Goal: Task Accomplishment & Management: Use online tool/utility

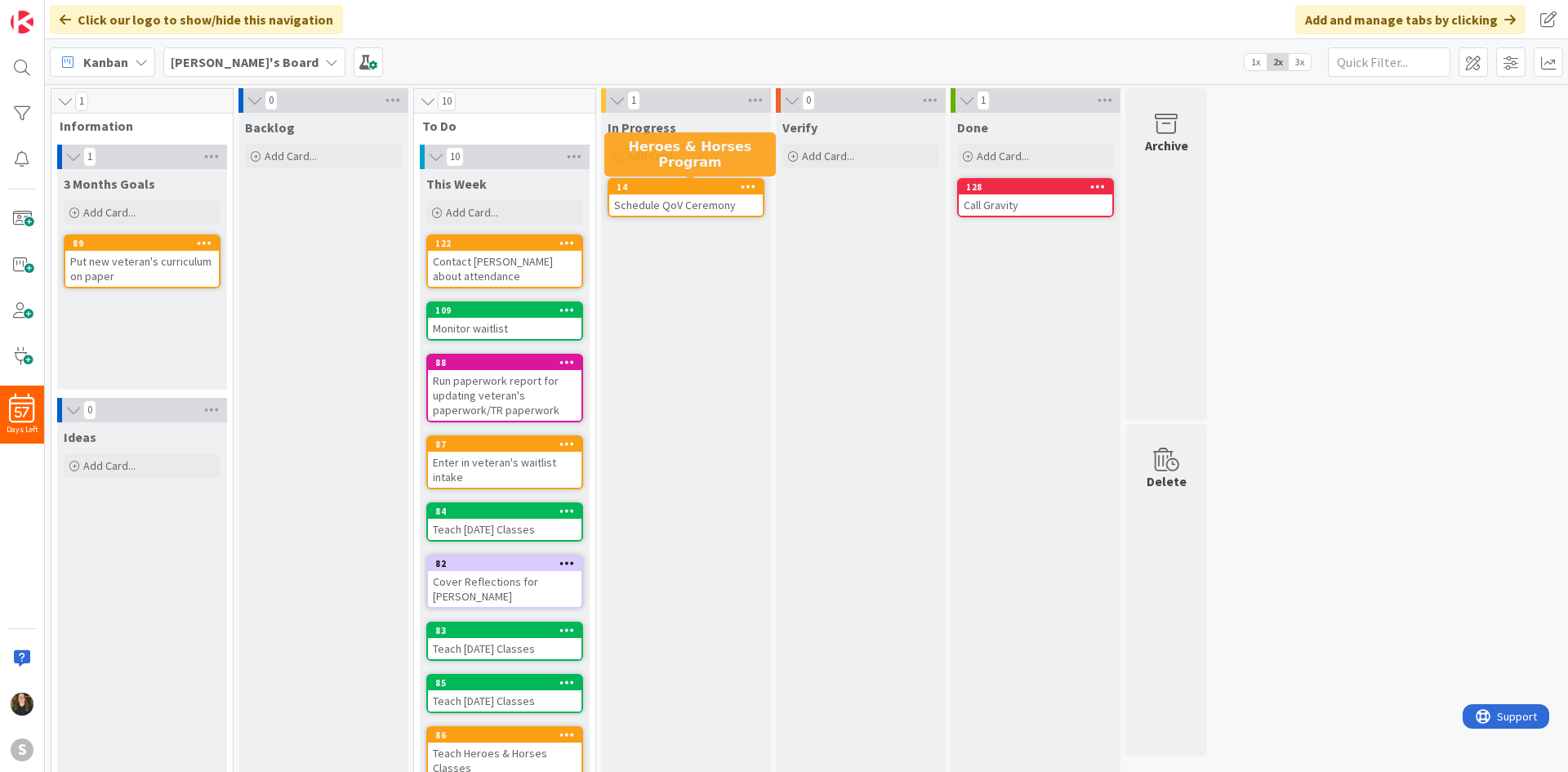
click at [635, 194] on div "Schedule QoV Ceremony" at bounding box center [686, 205] width 154 height 21
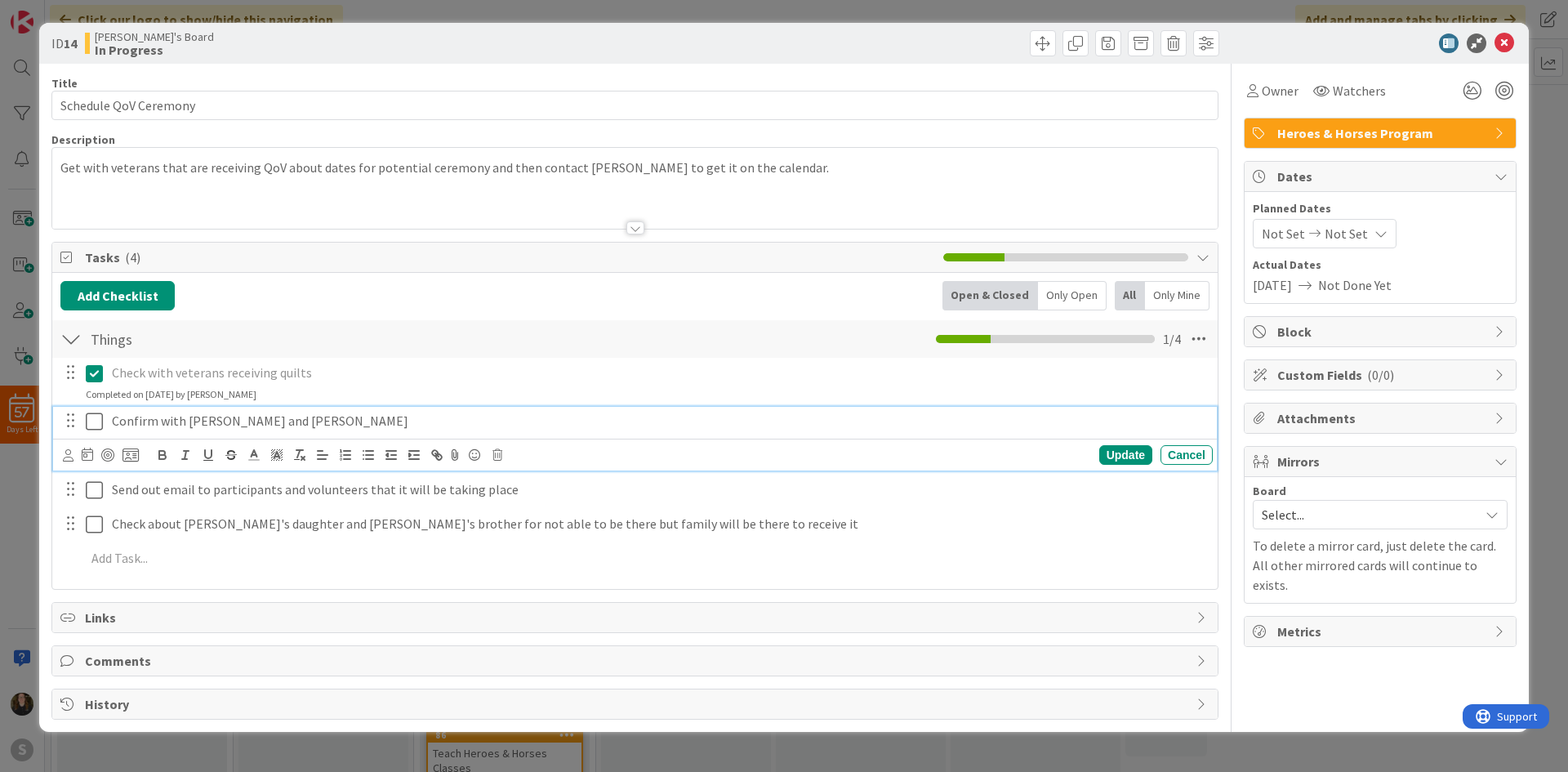
click at [88, 425] on icon at bounding box center [94, 421] width 17 height 19
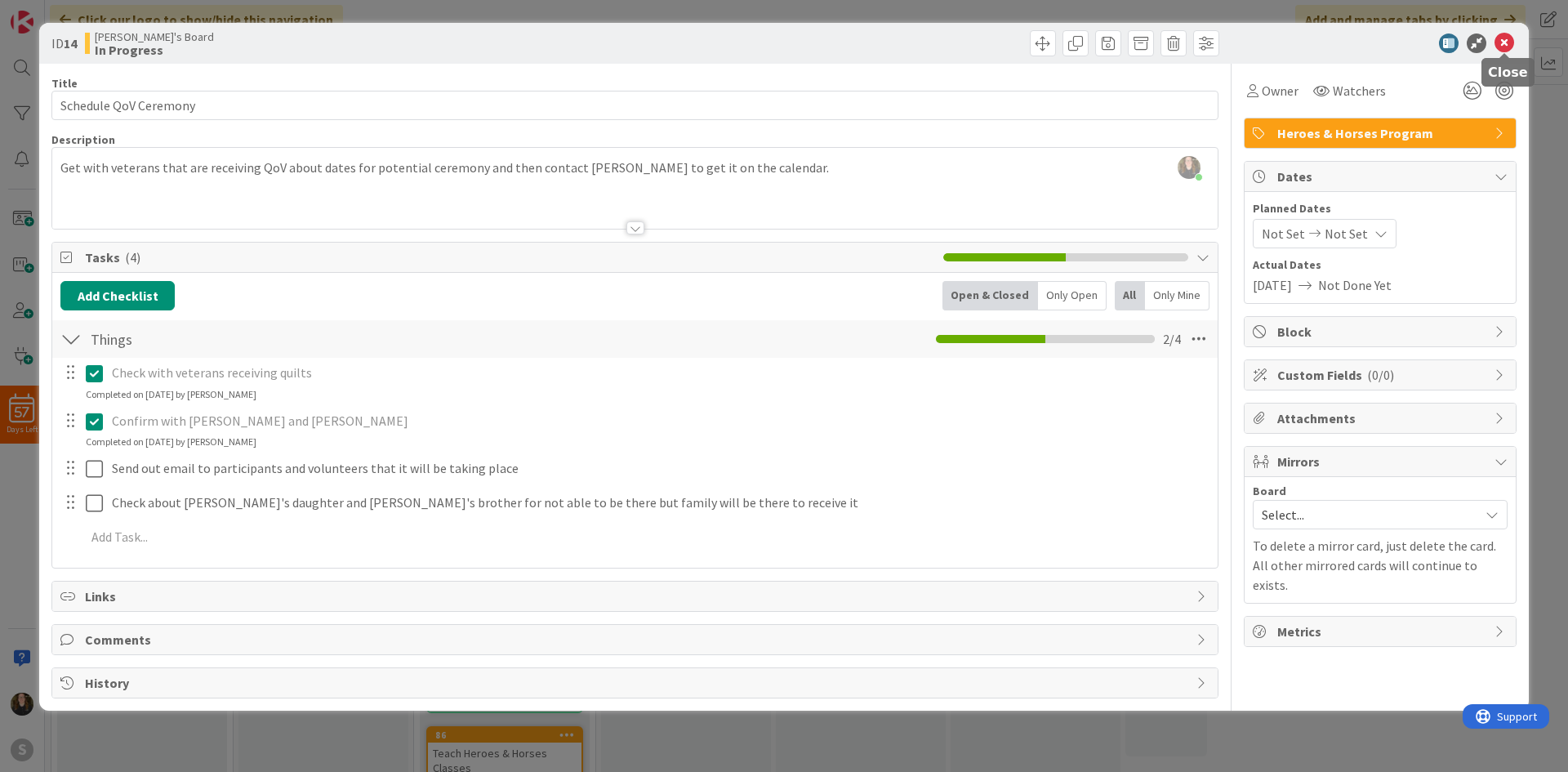
click at [1502, 46] on icon at bounding box center [1505, 43] width 19 height 19
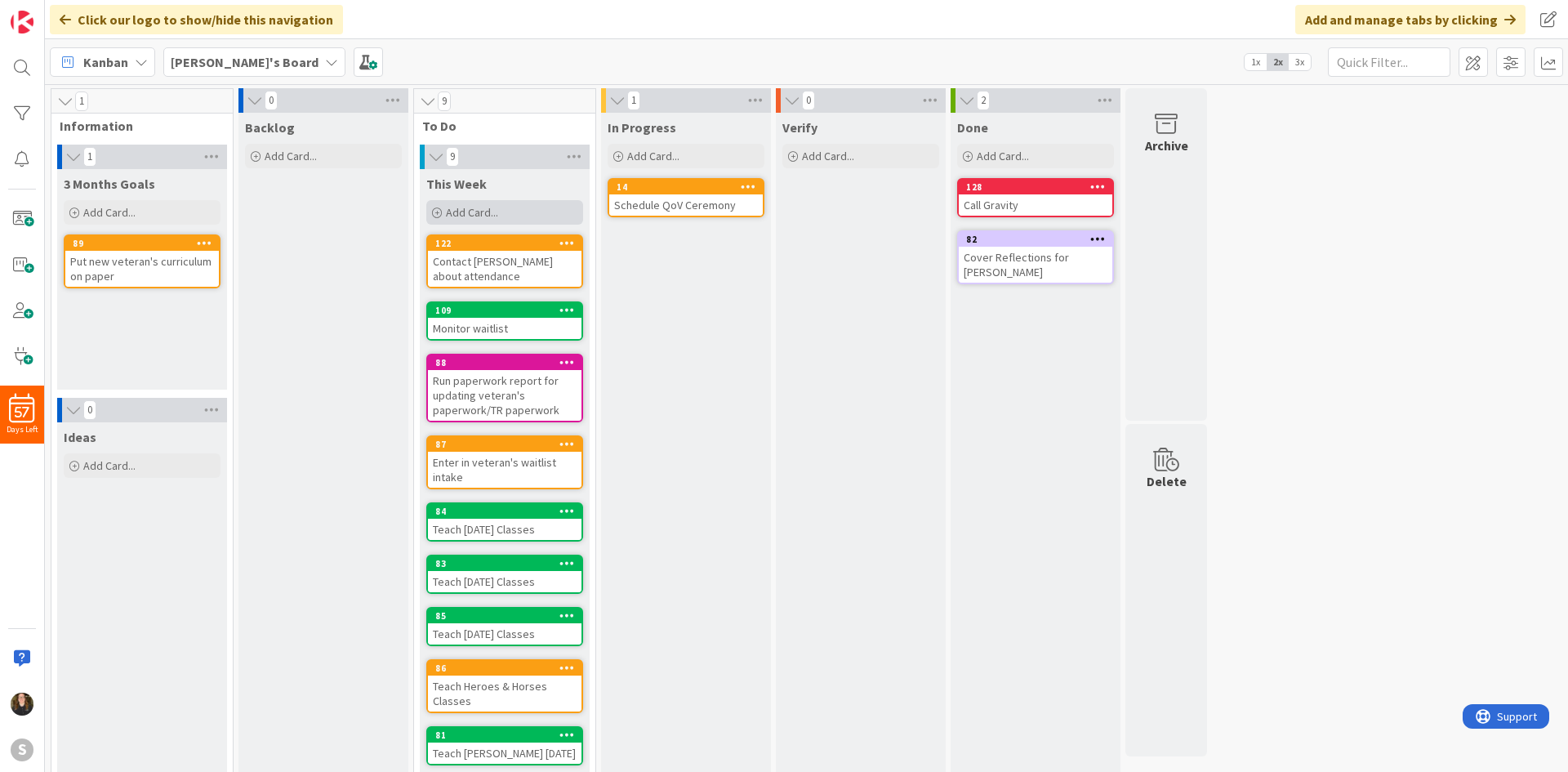
click at [484, 212] on span "Add Card..." at bounding box center [472, 212] width 52 height 14
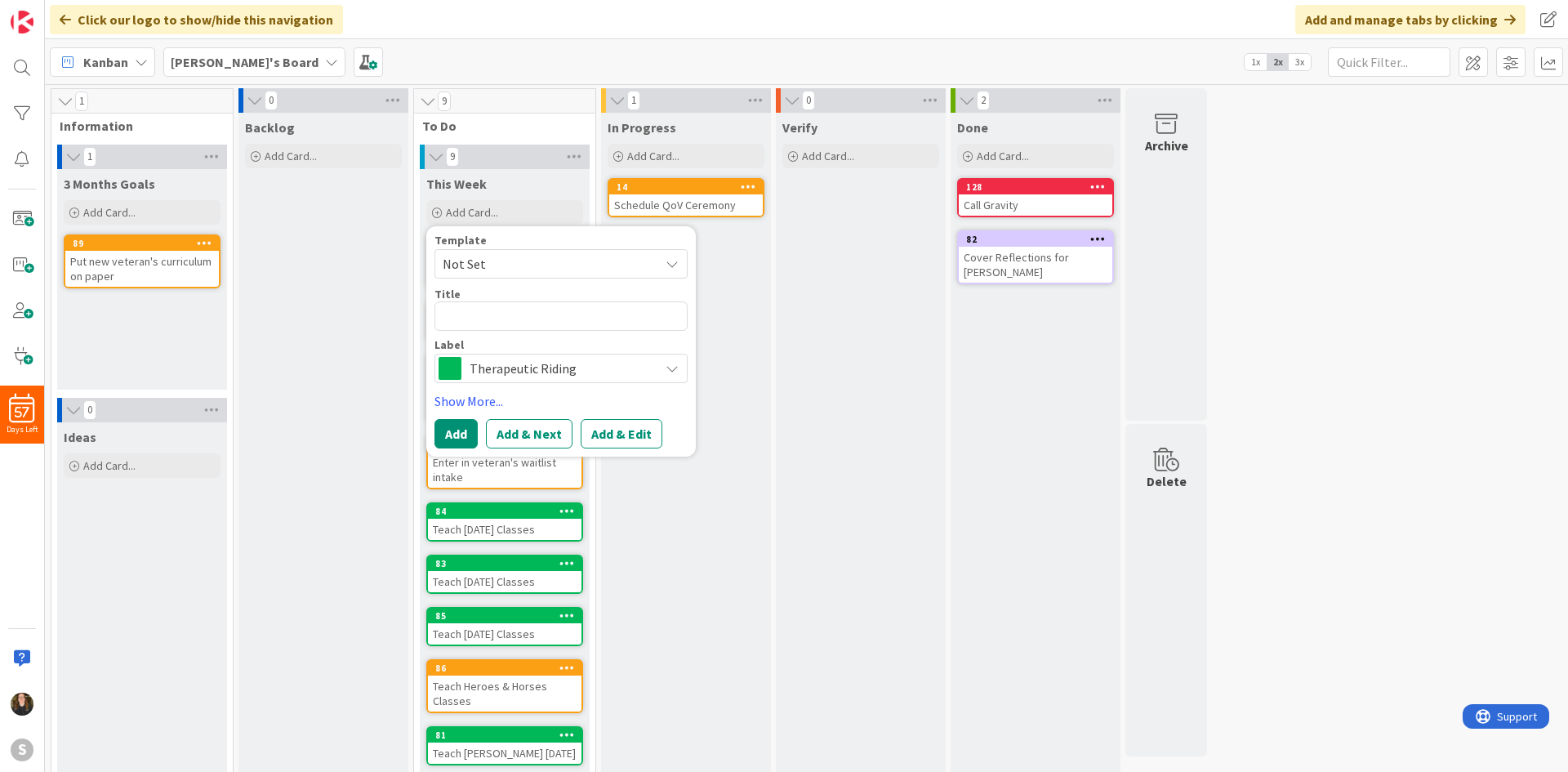
type textarea "x"
type textarea "Ch"
type textarea "x"
type textarea "Che"
type textarea "x"
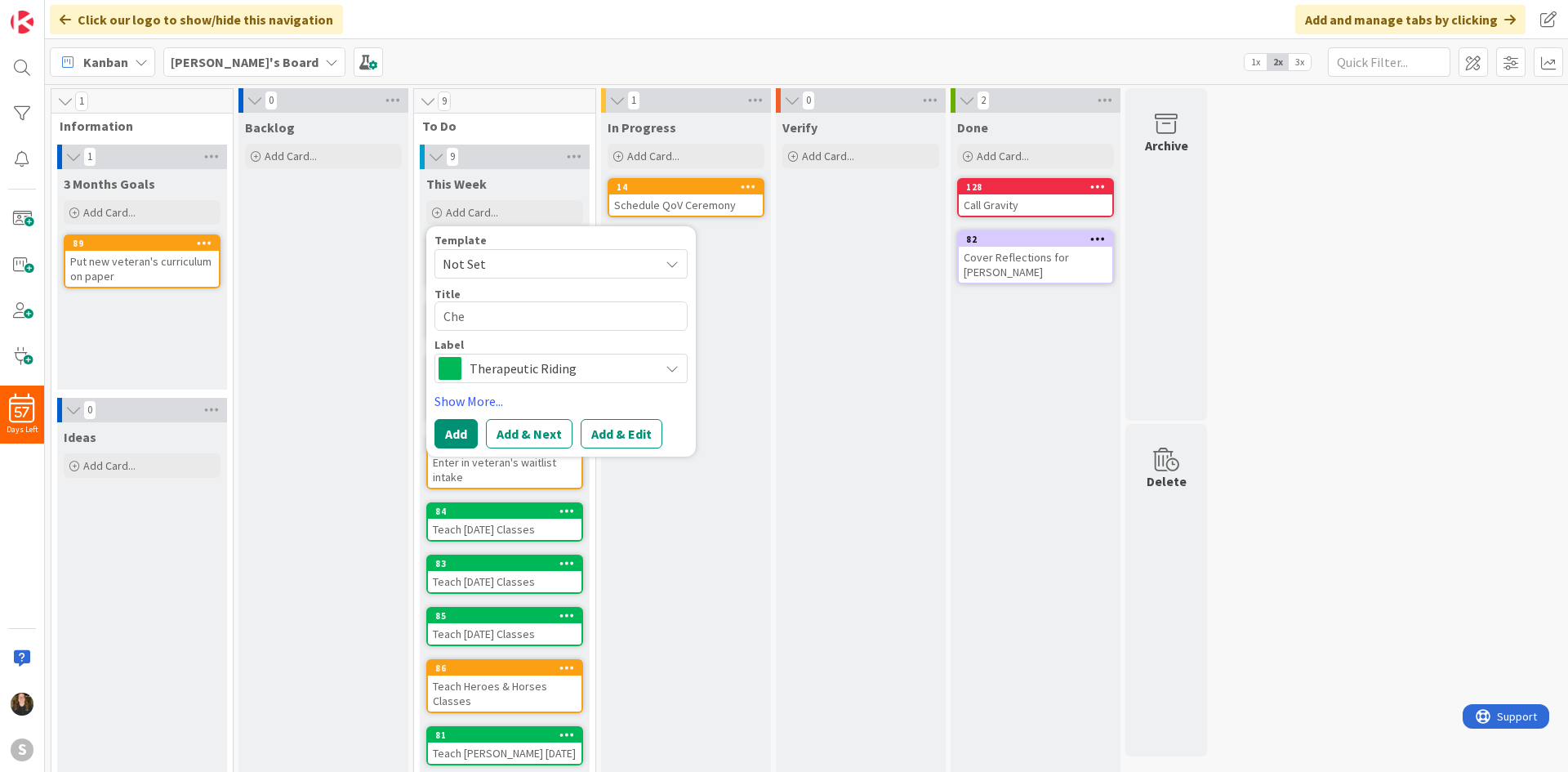
type textarea "Chec"
type textarea "x"
type textarea "Check"
type textarea "x"
type textarea "Check w"
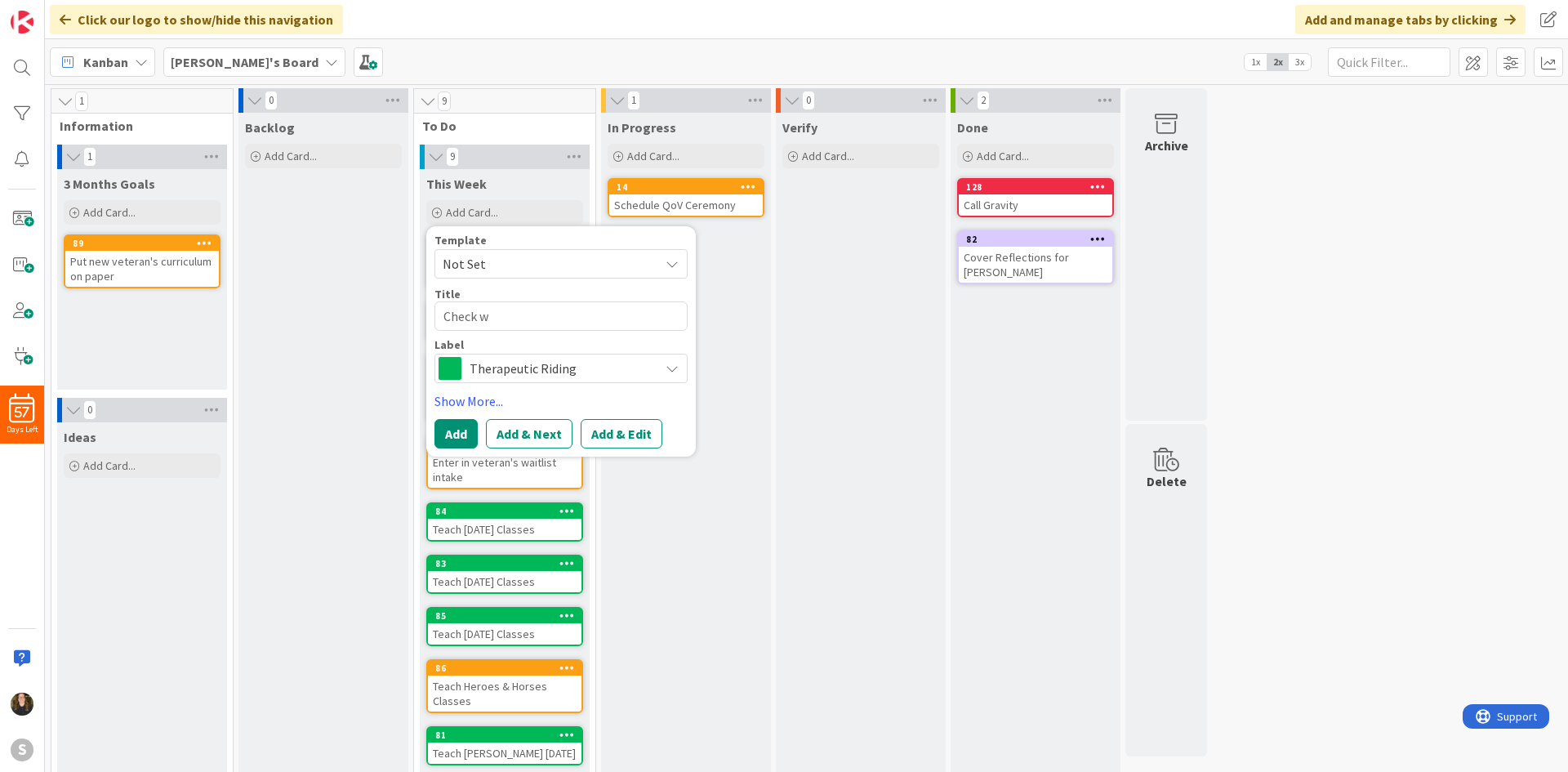
type textarea "x"
type textarea "Check wi"
type textarea "x"
type textarea "Check with"
type textarea "x"
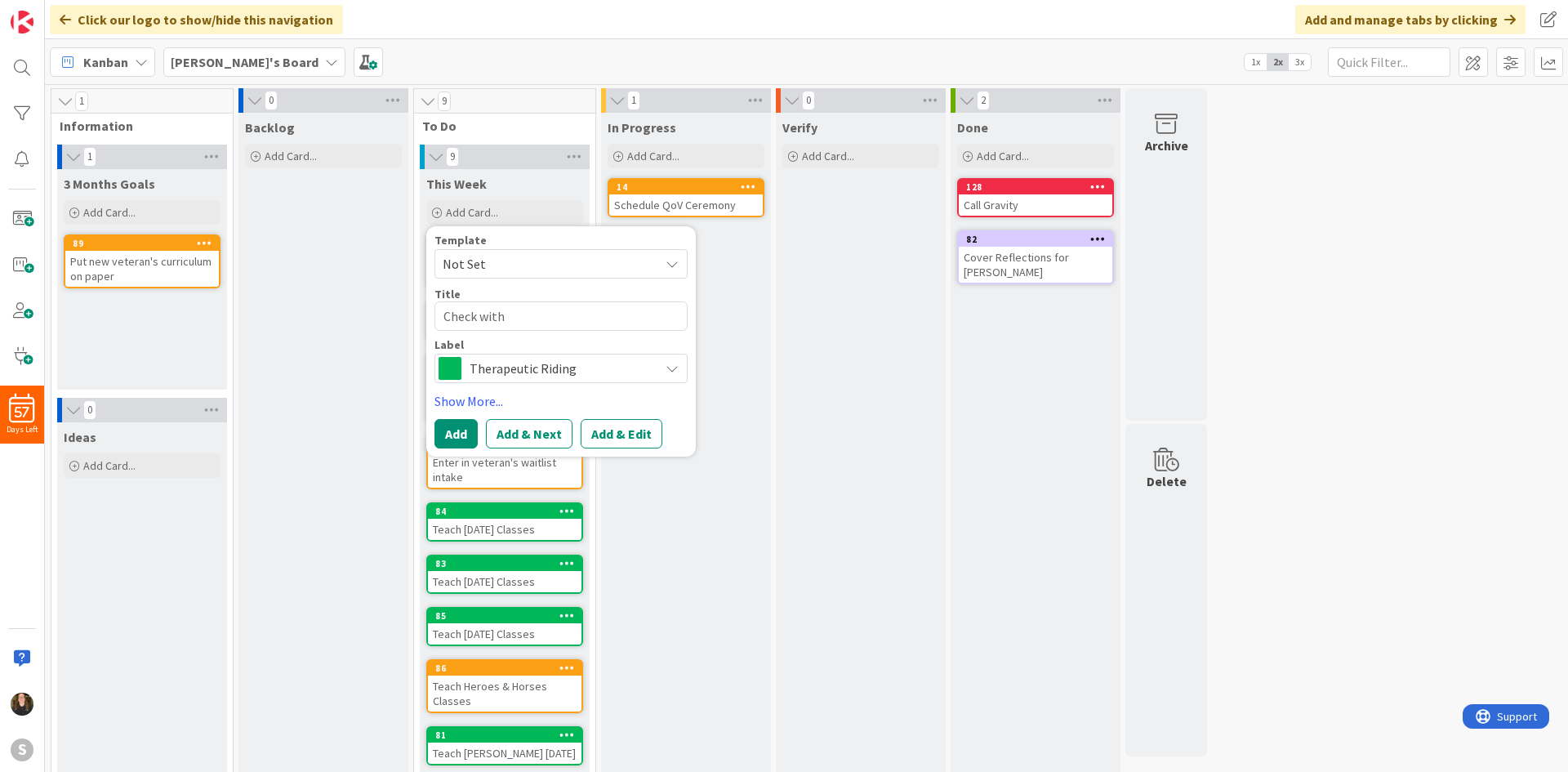
type textarea "Check with"
type textarea "x"
type textarea "Check with J"
type textarea "x"
type textarea "Check with [PERSON_NAME]"
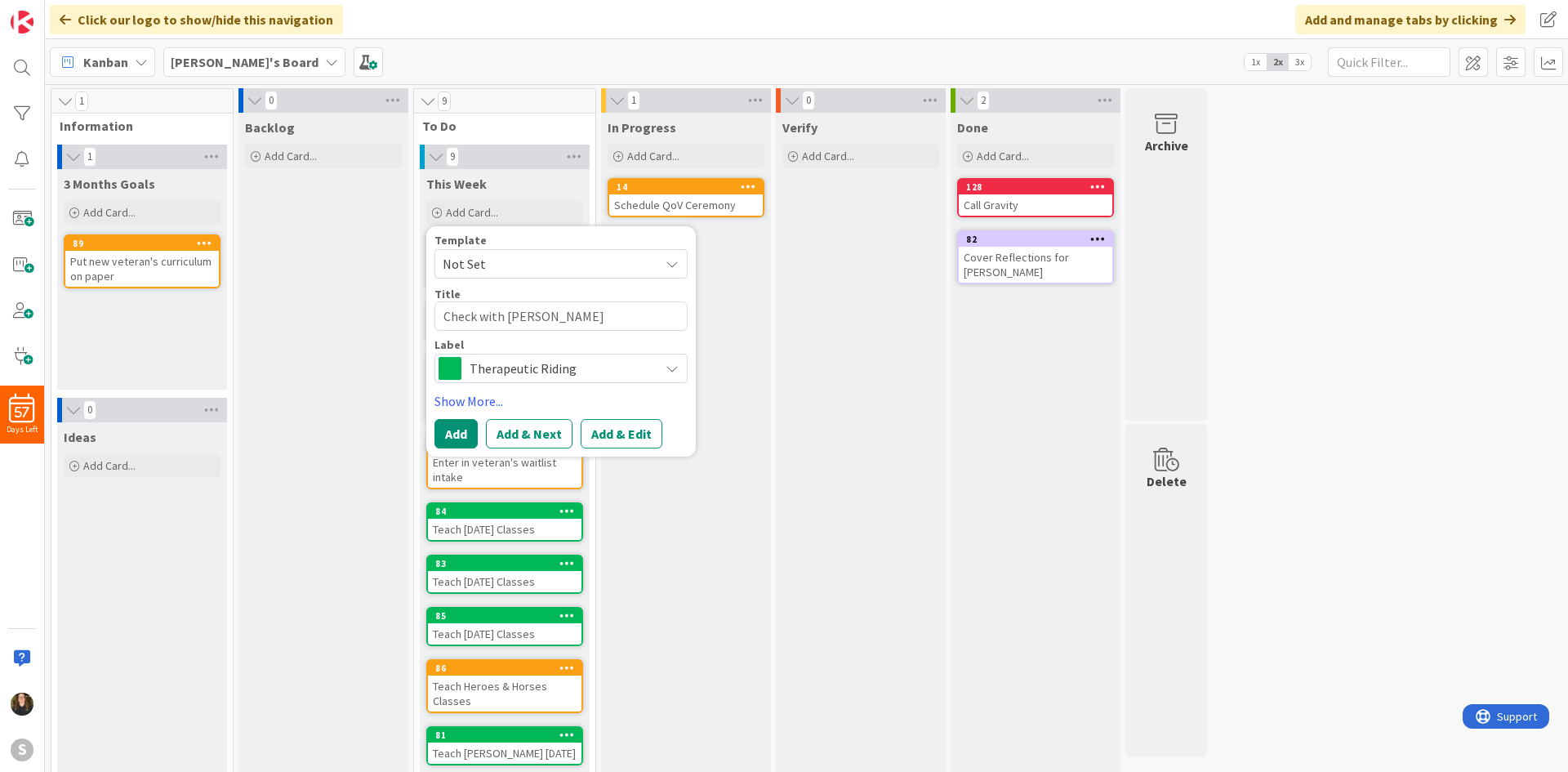
type textarea "x"
type textarea "Check with [DATE]"
type textarea "x"
type textarea "Check with Juli"
type textarea "x"
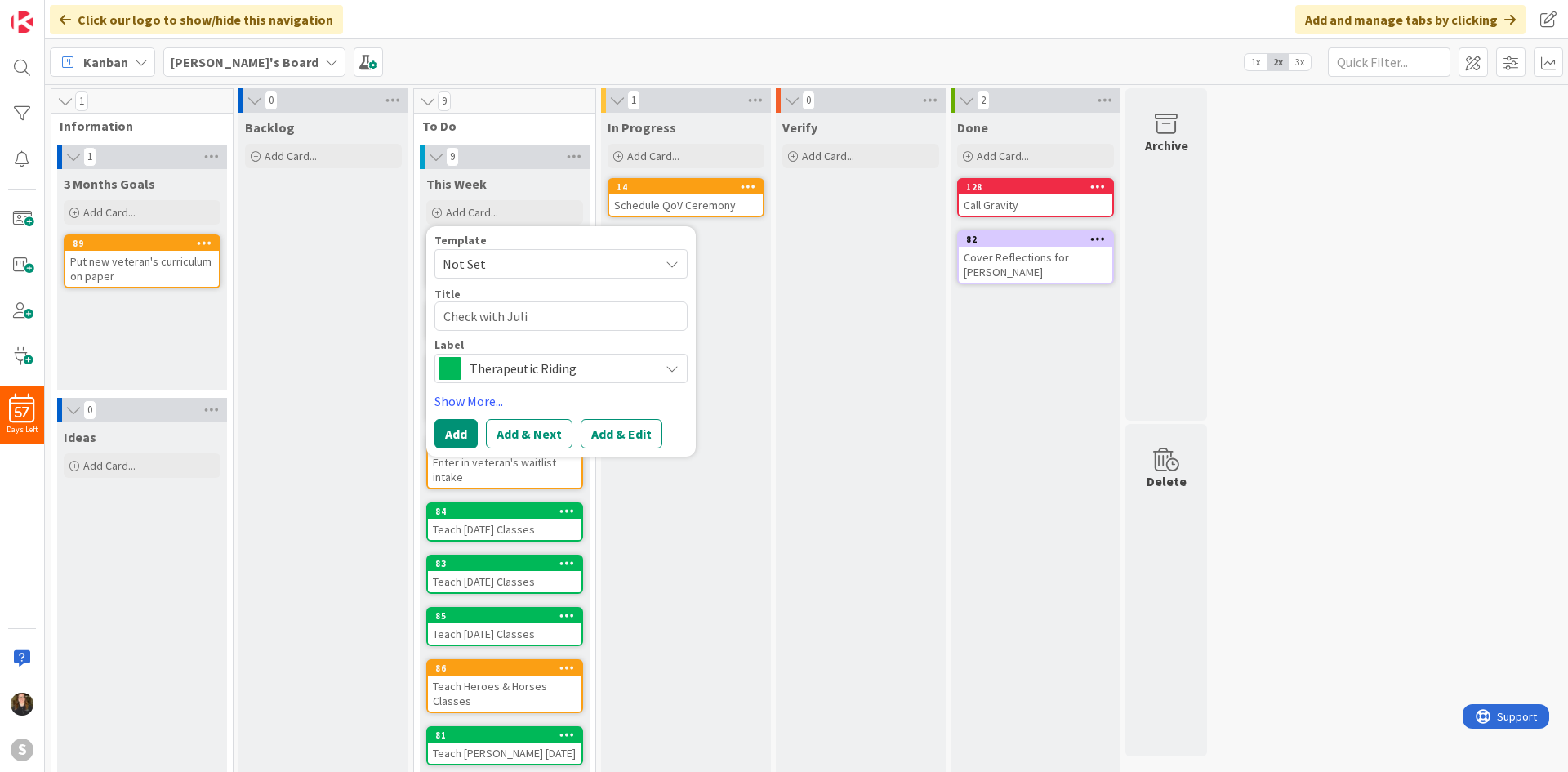
type textarea "Check with [PERSON_NAME]"
type textarea "x"
type textarea "Check with [PERSON_NAME]"
type textarea "x"
type textarea "Check with [PERSON_NAME]"
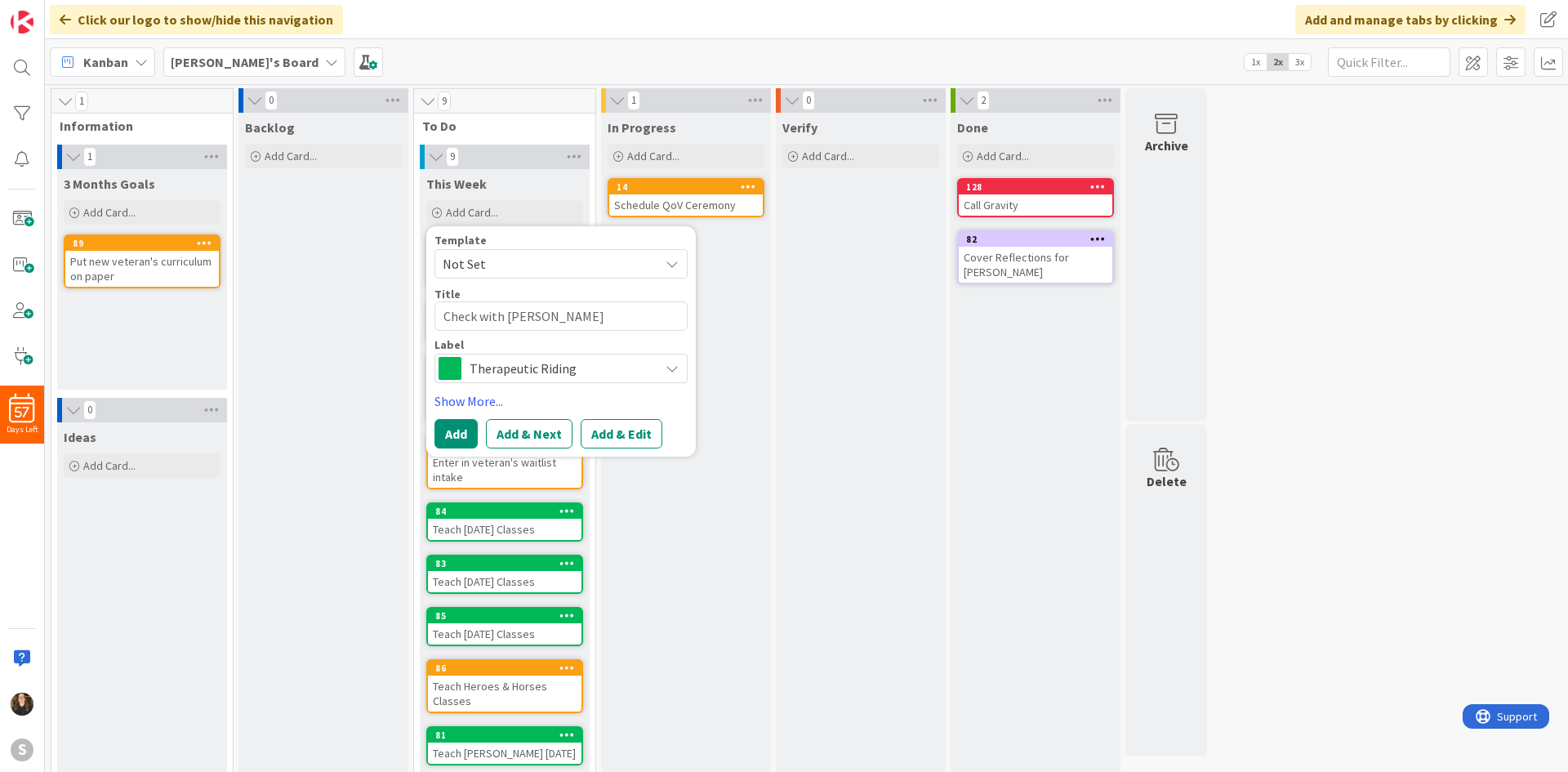
type textarea "x"
type textarea "Check with [PERSON_NAME] ab"
type textarea "x"
type textarea "Check with [PERSON_NAME]"
type textarea "x"
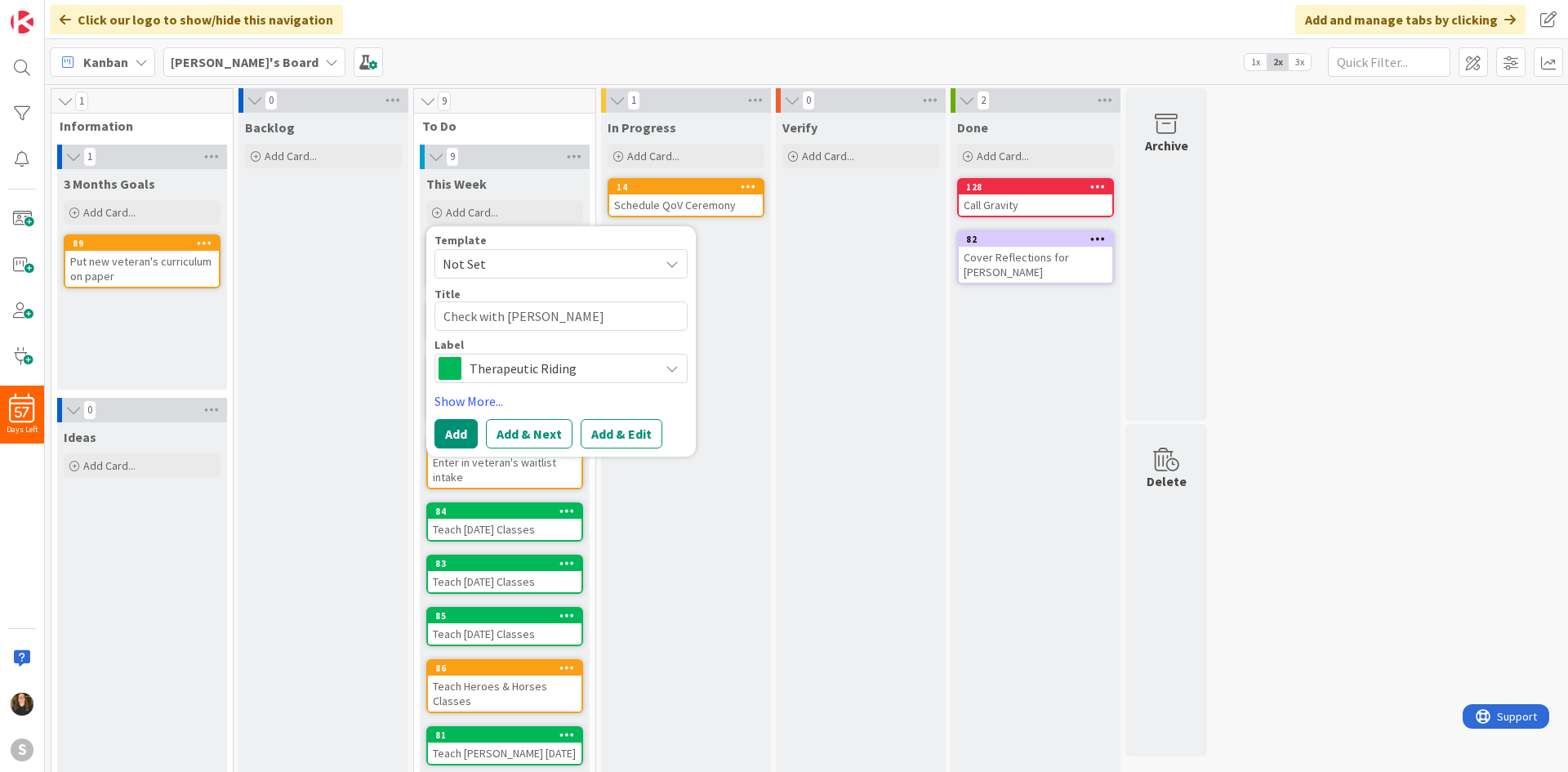
type textarea "Check with [PERSON_NAME]"
type textarea "x"
type textarea "Check with [PERSON_NAME] about"
type textarea "x"
type textarea "Check with [PERSON_NAME] about"
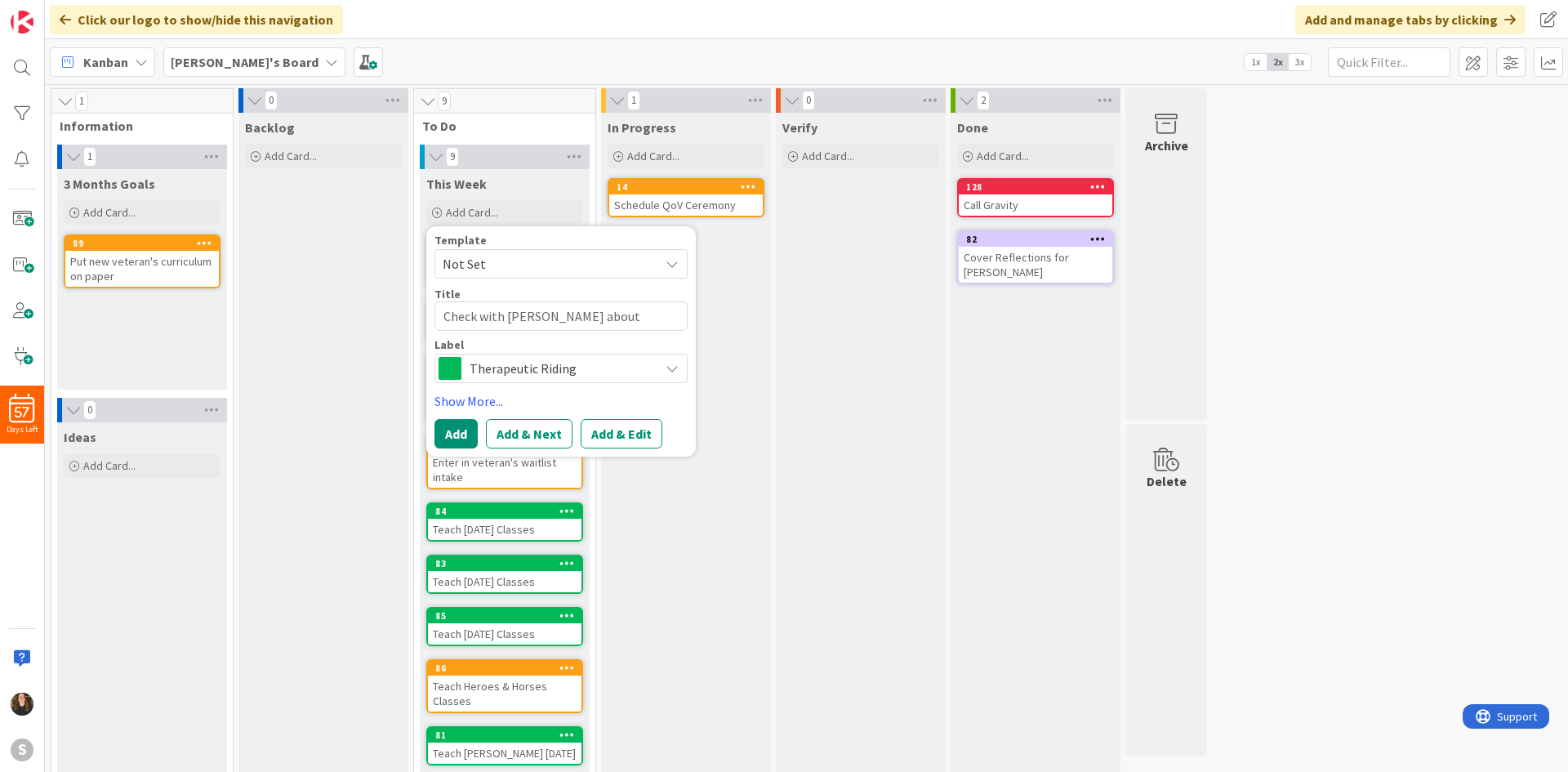
type textarea "x"
type textarea "Check with [PERSON_NAME] about MO"
type textarea "x"
type textarea "Check with [PERSON_NAME] about MOn"
type textarea "x"
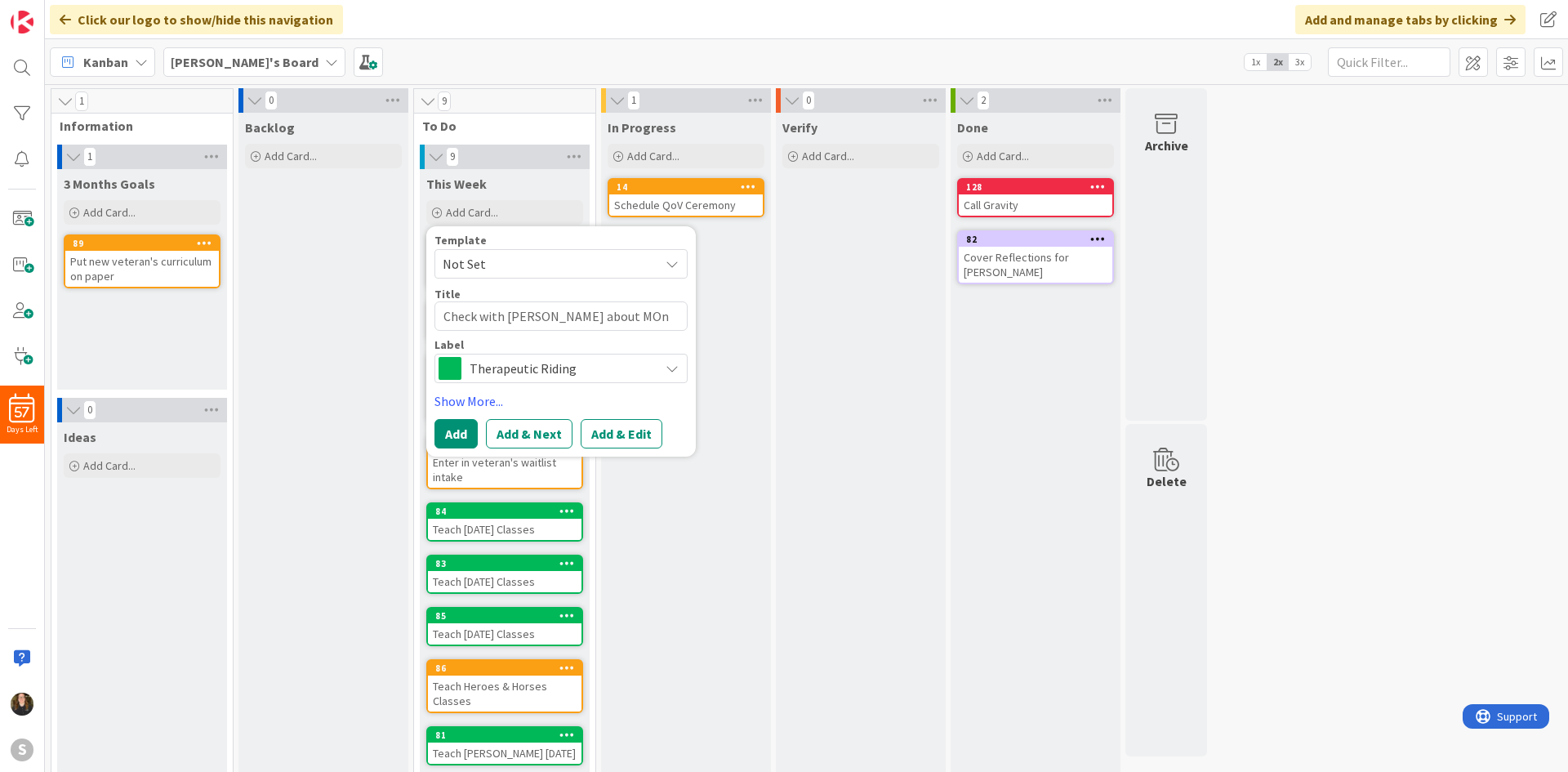
type textarea "Check with [PERSON_NAME] about MOnd"
type textarea "x"
type textarea "Check with [PERSON_NAME] about MOn"
type textarea "x"
type textarea "Check with [PERSON_NAME] about MO"
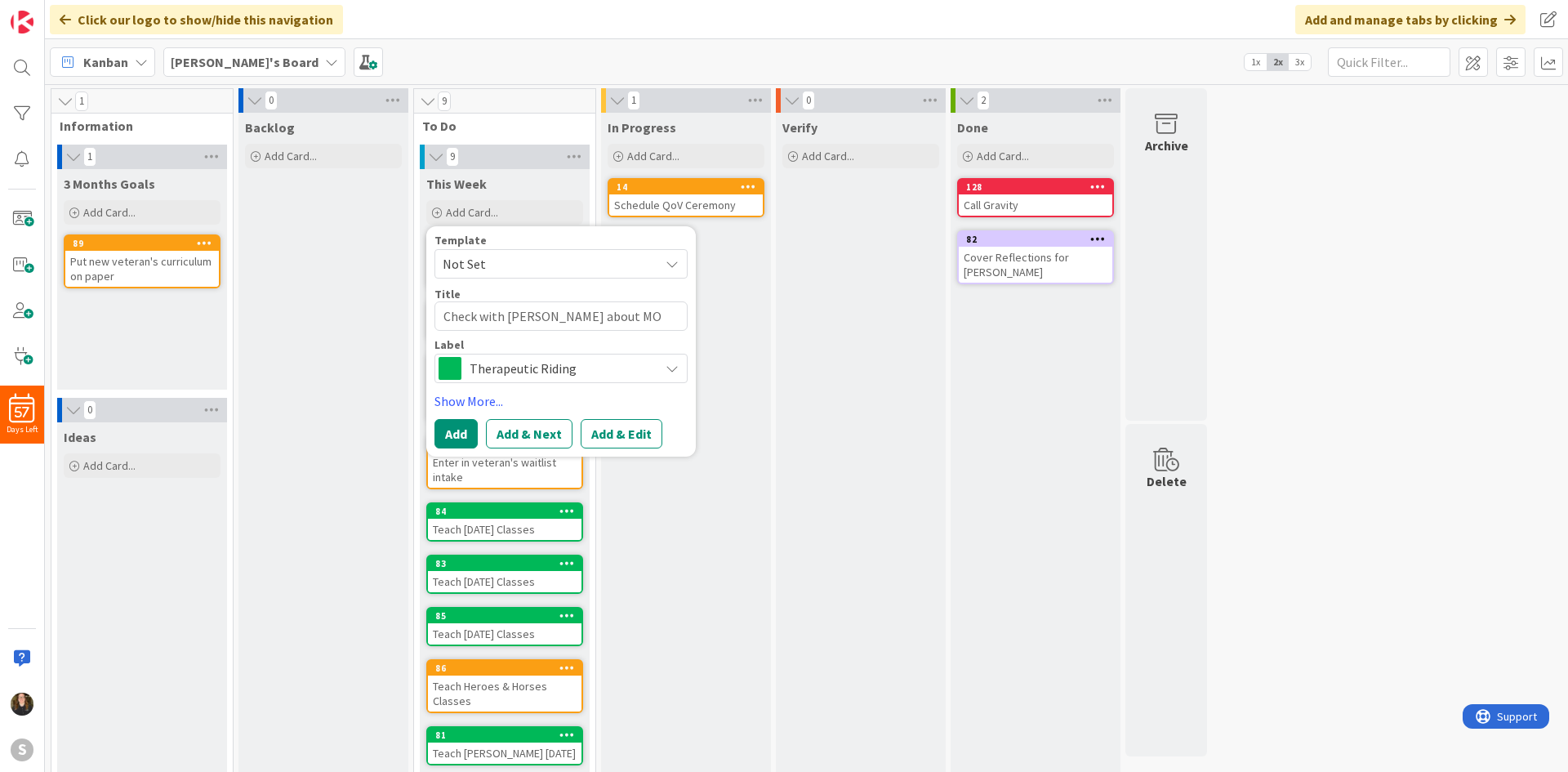
type textarea "x"
type textarea "Check with [PERSON_NAME] about M"
type textarea "x"
type textarea "Check with [PERSON_NAME] about Mo"
type textarea "x"
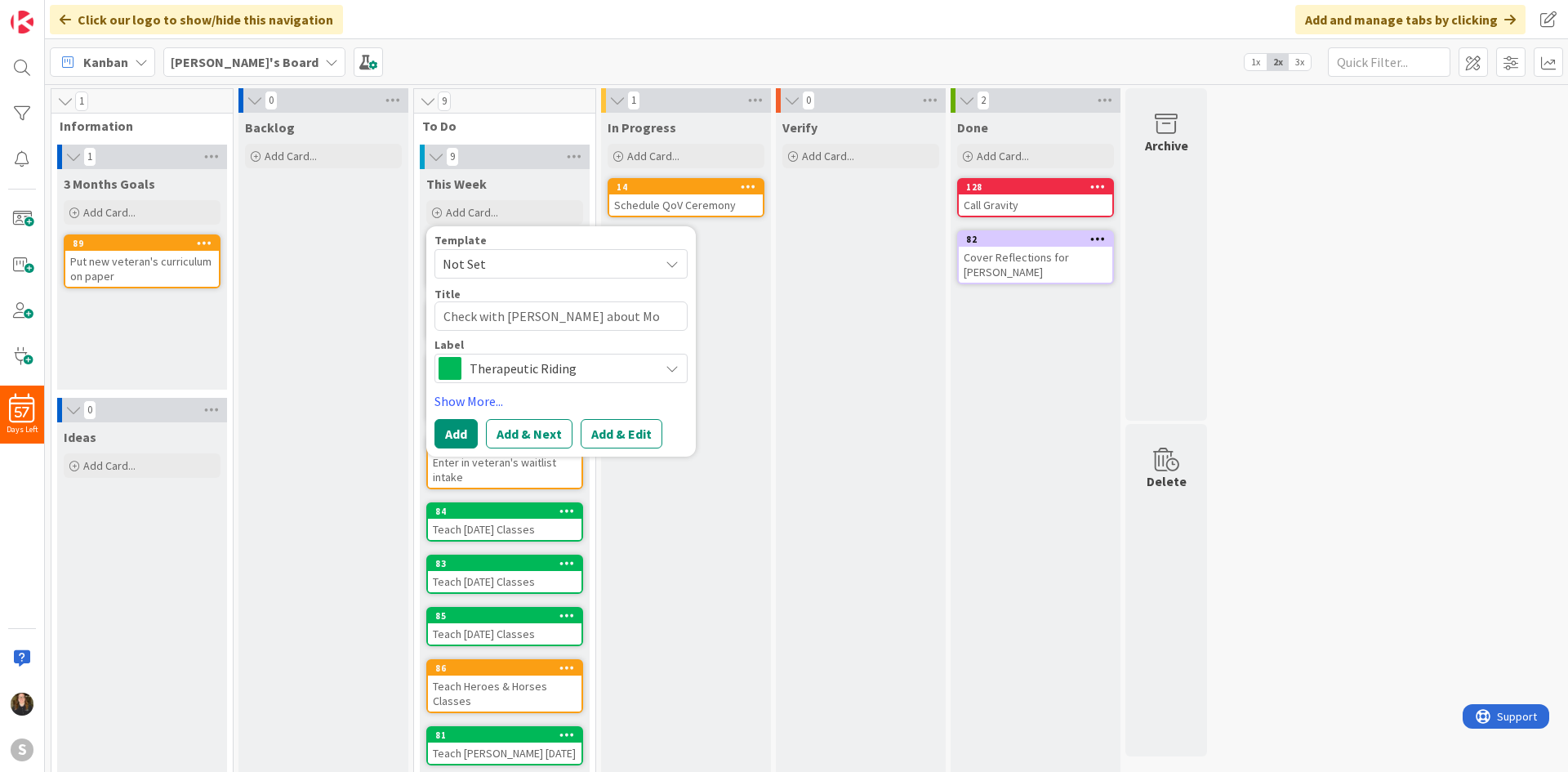
type textarea "Check with [PERSON_NAME] about Mon"
type textarea "x"
type textarea "Check with [PERSON_NAME] about Mond"
type textarea "x"
type textarea "Check with [PERSON_NAME] about [PERSON_NAME]"
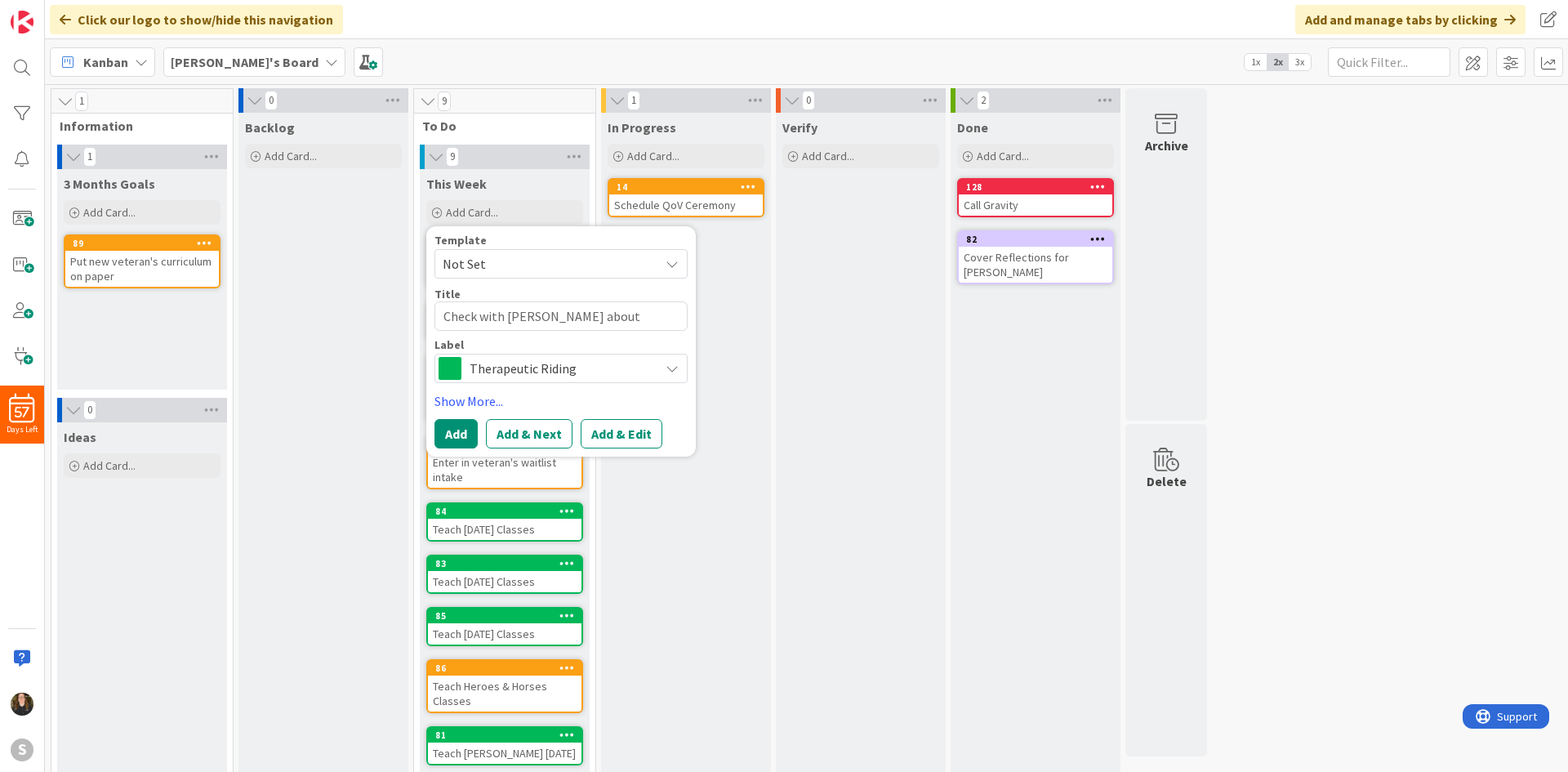
type textarea "x"
type textarea "Check with [PERSON_NAME] about [DATE]"
type textarea "x"
type textarea "Check with [PERSON_NAME] about [DATE]"
type textarea "x"
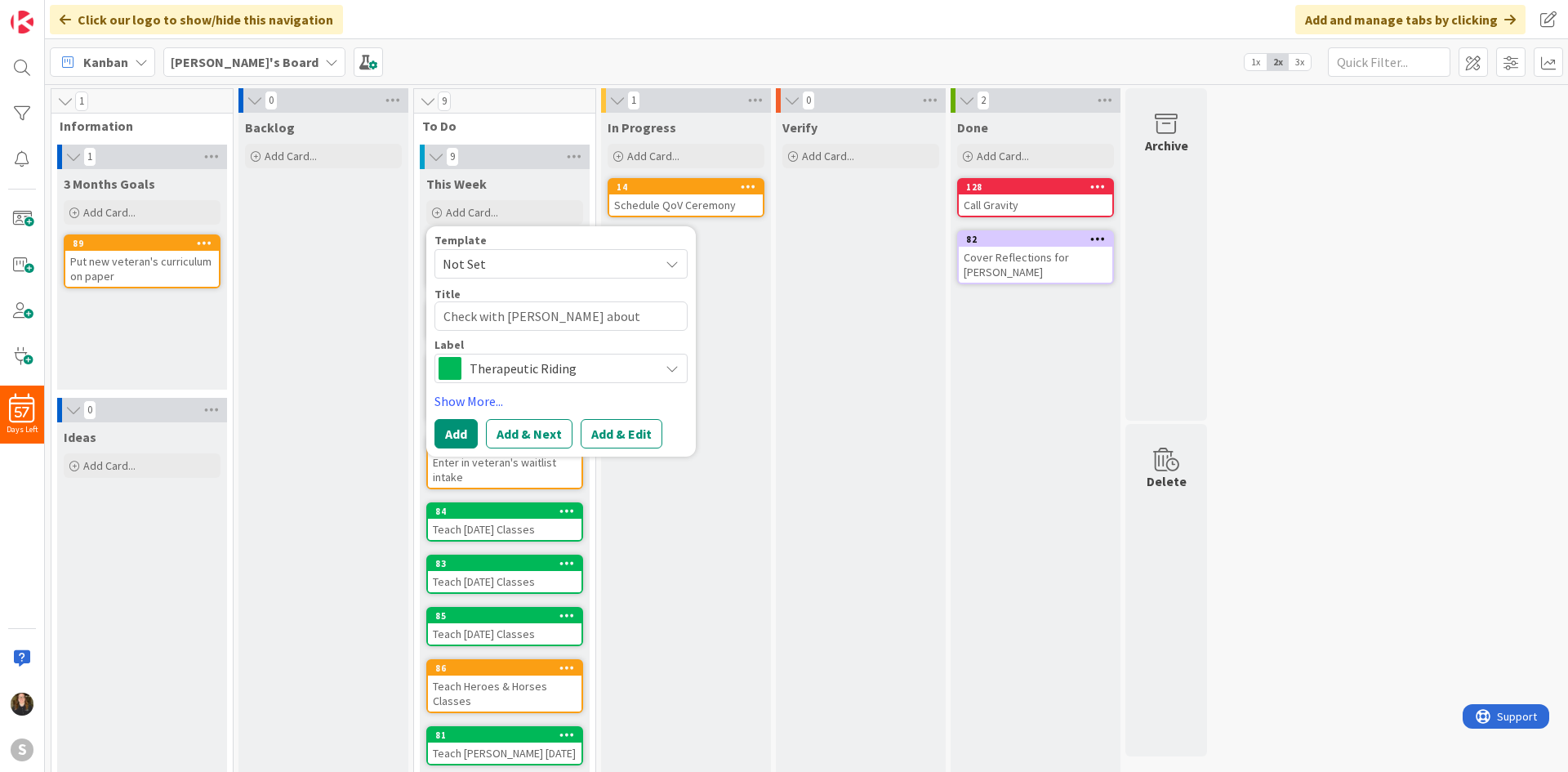
type textarea "Check with [PERSON_NAME] about [DATE] c"
type textarea "x"
type textarea "Check with [PERSON_NAME] about [DATE] cl"
type textarea "x"
type textarea "Check with [PERSON_NAME] about [DATE] cla"
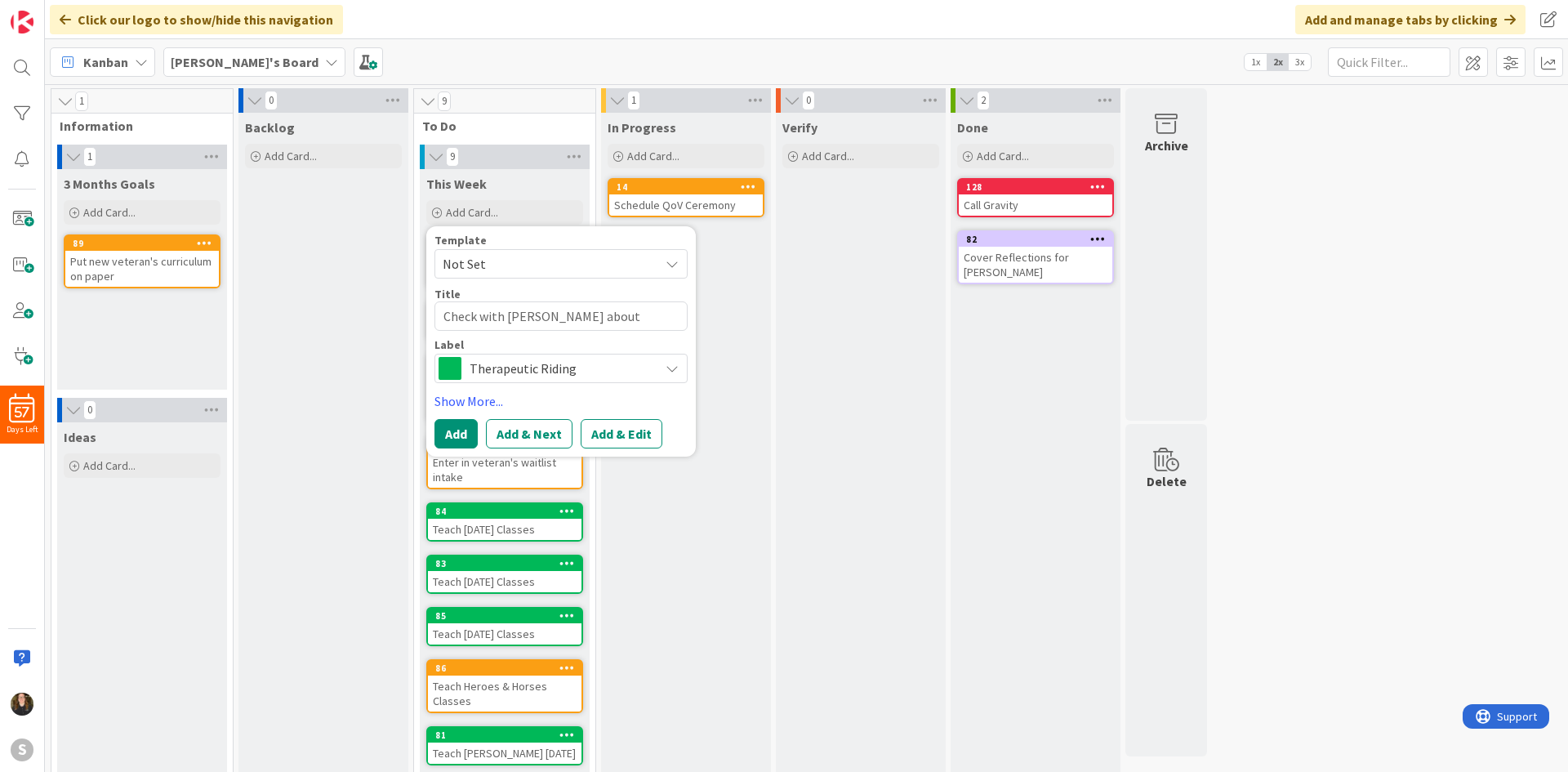
type textarea "x"
type textarea "Check with [PERSON_NAME] about [DATE] clas"
type textarea "x"
type textarea "Check with [PERSON_NAME] about [DATE] class"
type textarea "x"
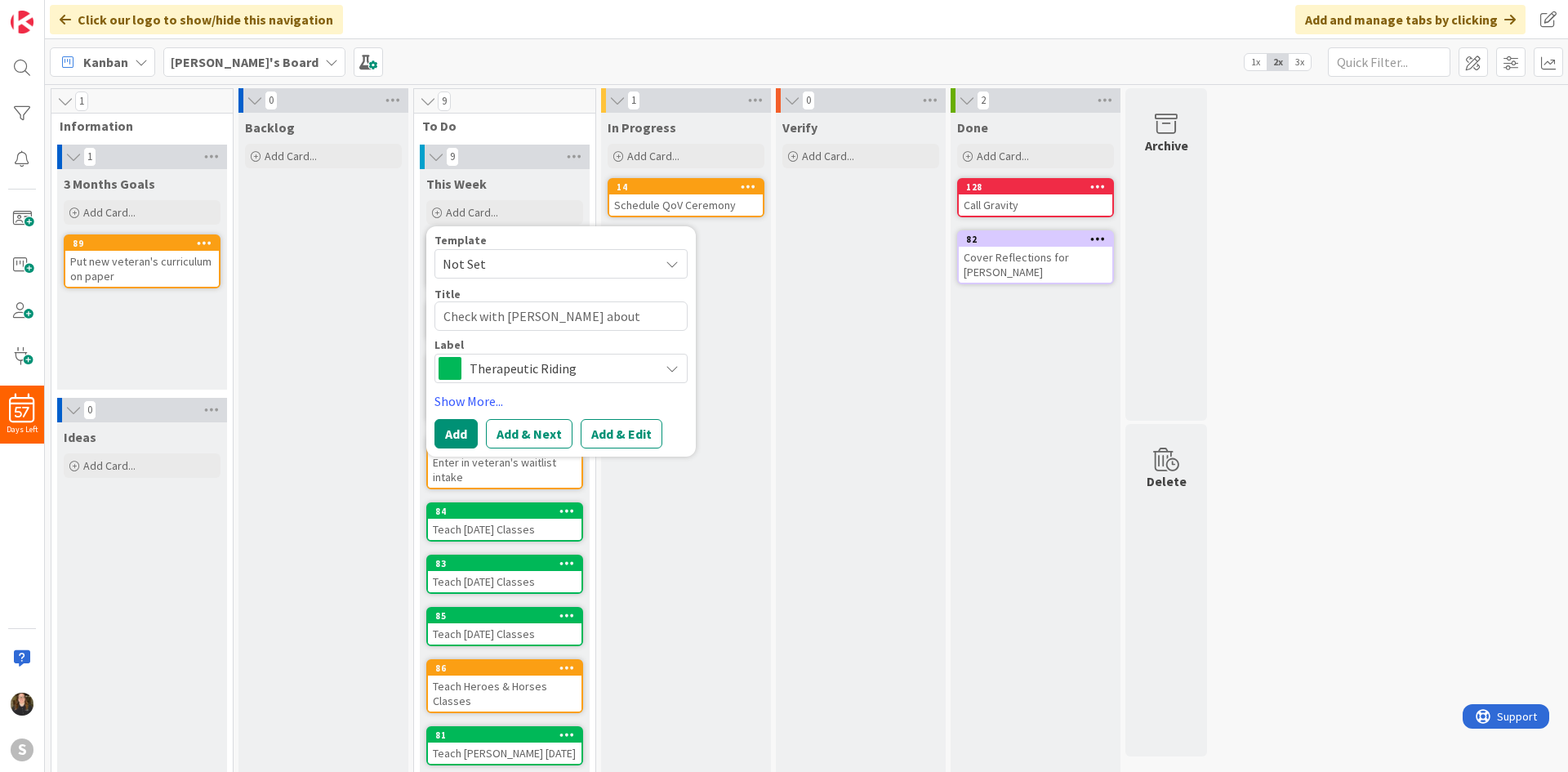
type textarea "Check with [PERSON_NAME] about [DATE] classe"
type textarea "x"
type textarea "Check with [PERSON_NAME] about [DATE] classes"
click at [464, 438] on button "Add" at bounding box center [455, 434] width 43 height 30
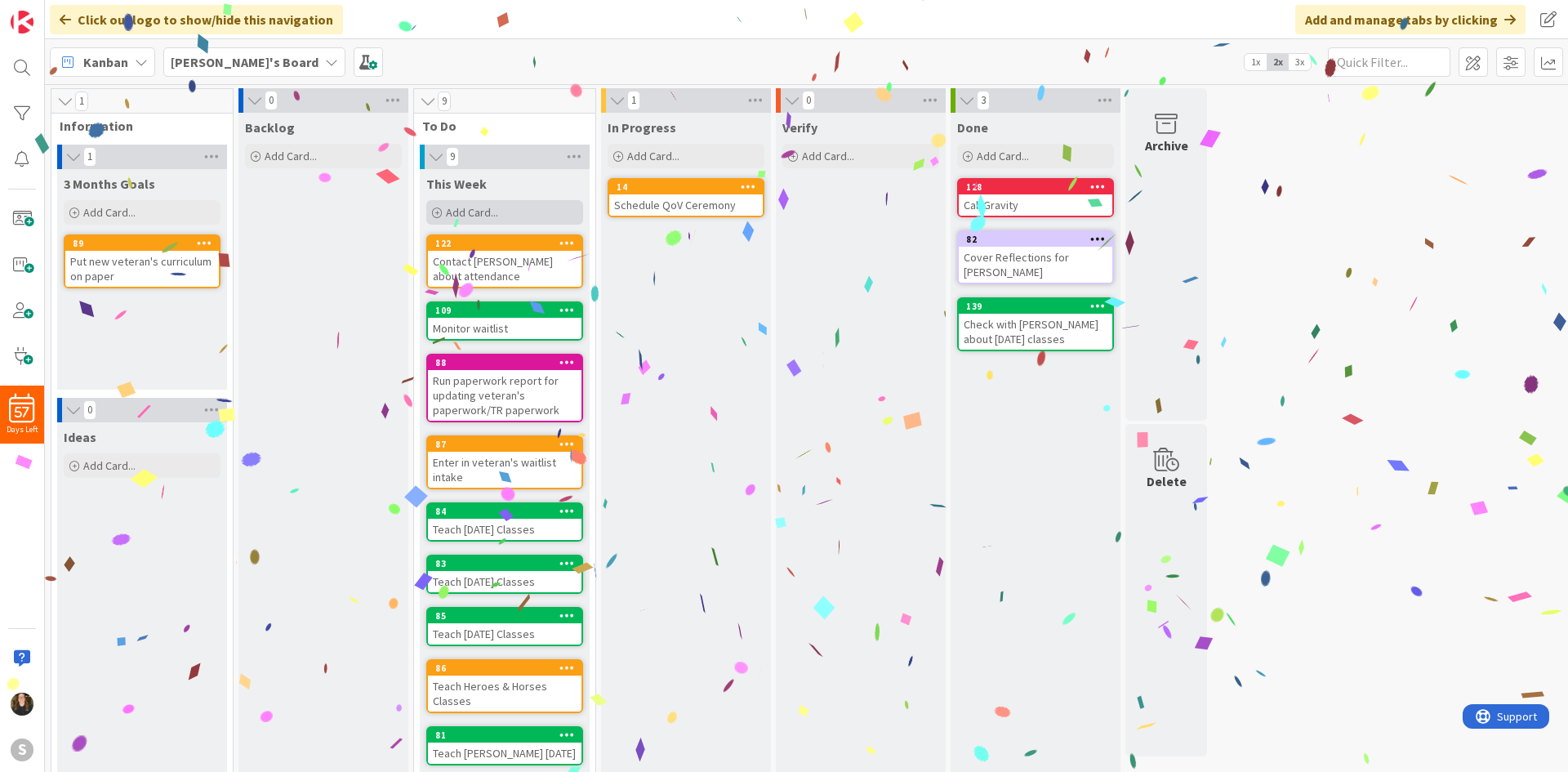
click at [450, 203] on div "Add Card..." at bounding box center [504, 212] width 157 height 25
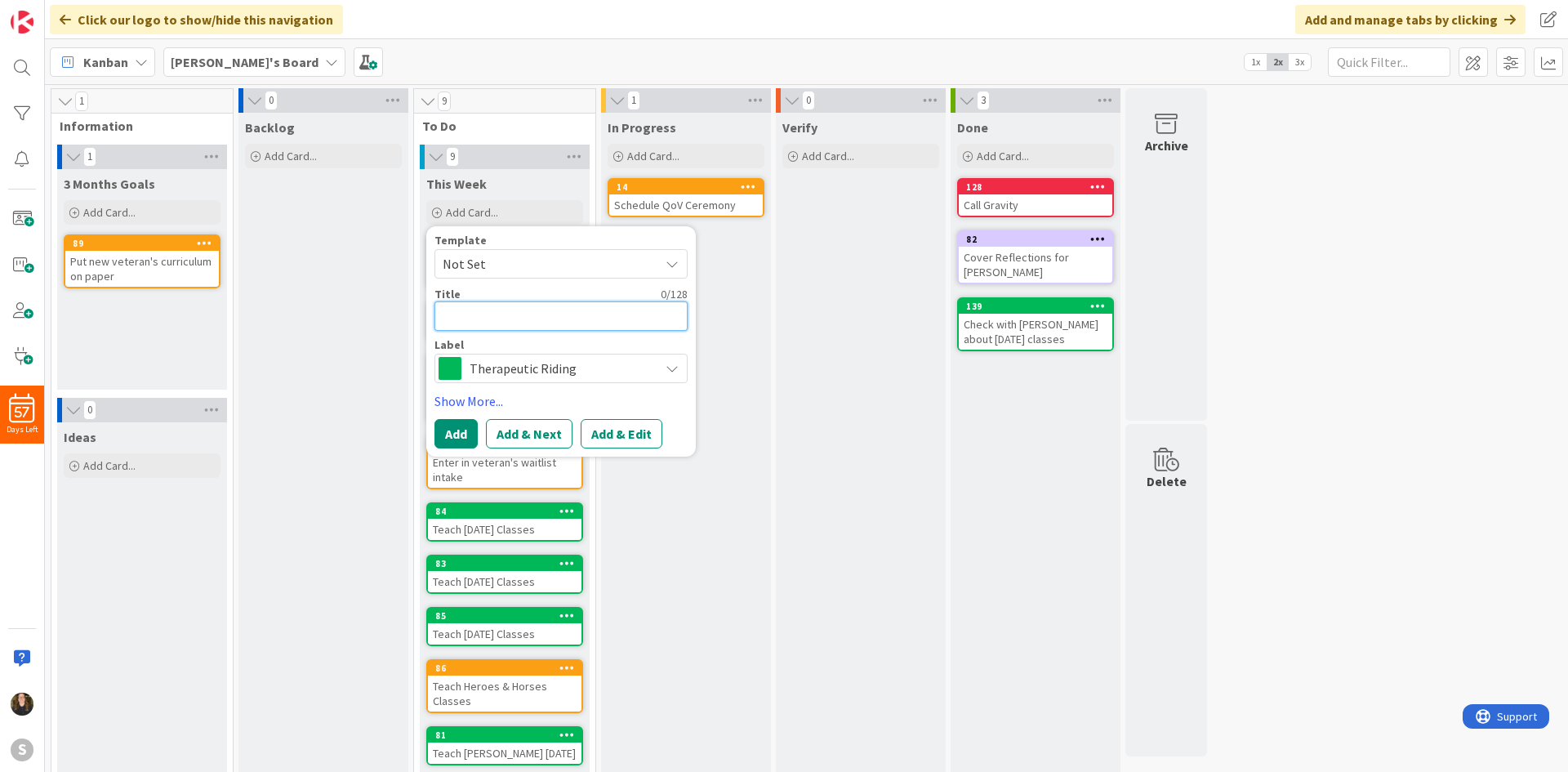
type textarea "x"
type textarea "C"
type textarea "x"
type textarea "Co"
type textarea "x"
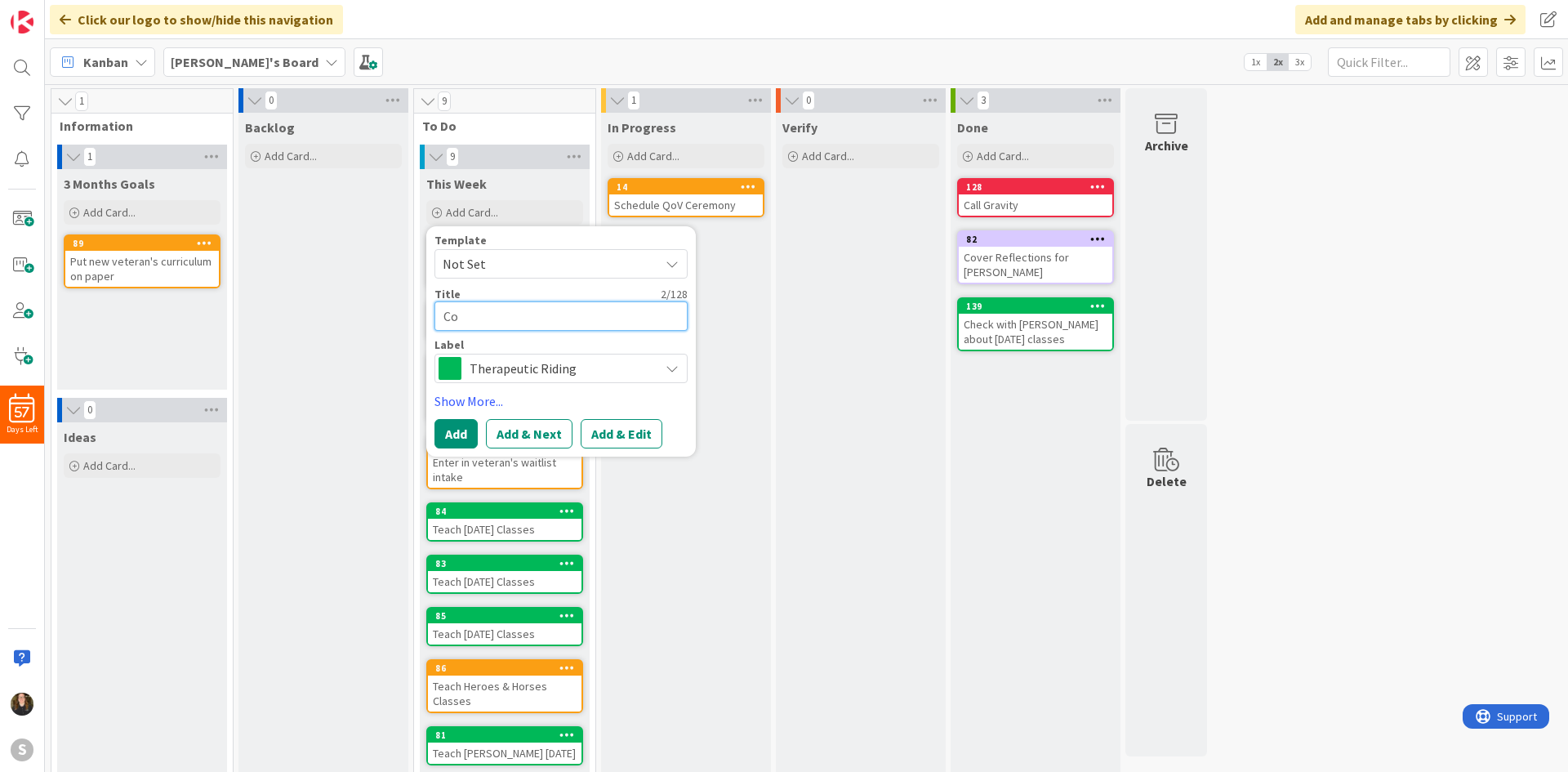
type textarea "Con"
type textarea "x"
type textarea "Cont"
type textarea "x"
type textarea "Conta"
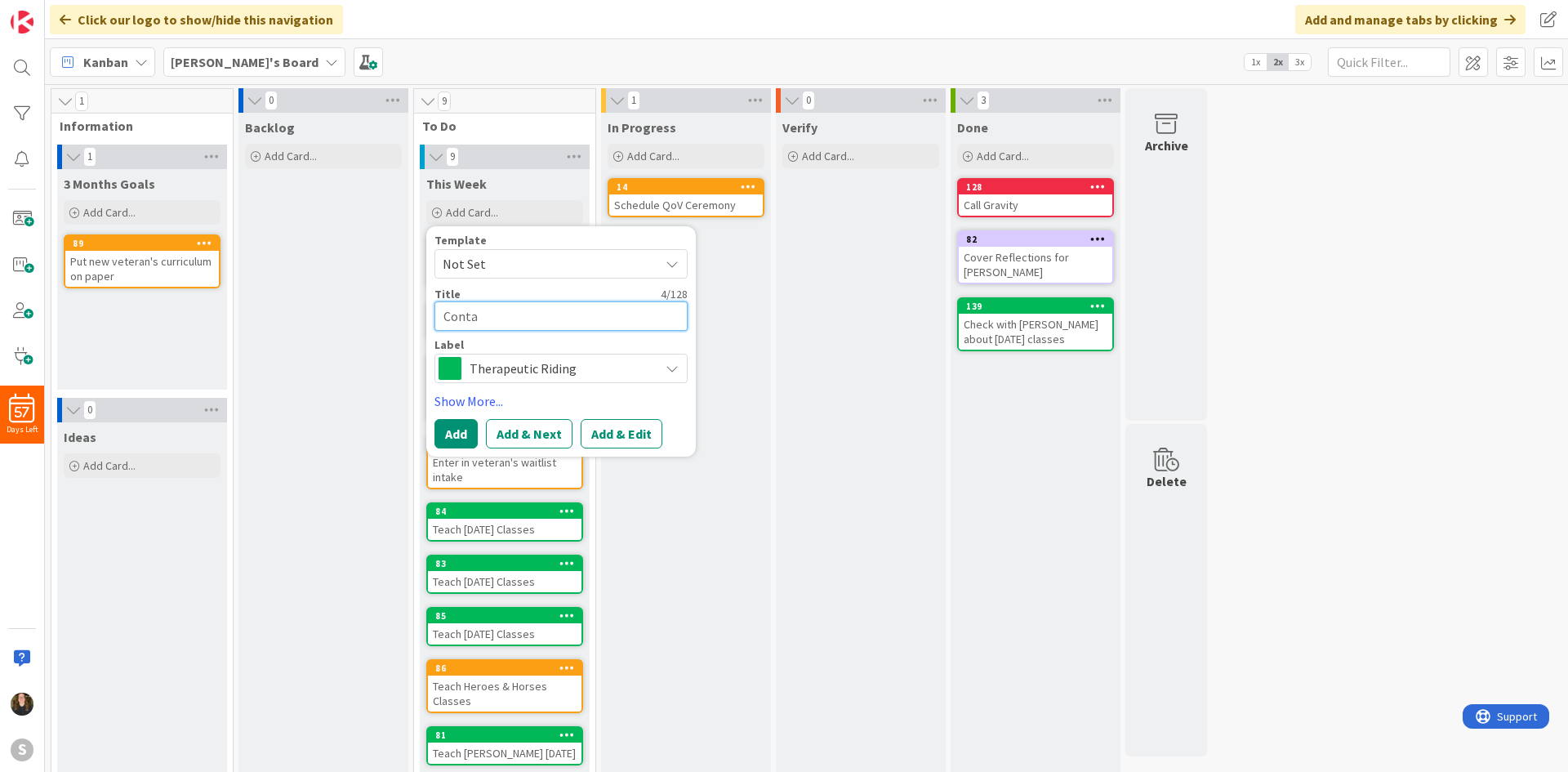
type textarea "x"
type textarea "Contac"
type textarea "x"
type textarea "Contact"
type textarea "x"
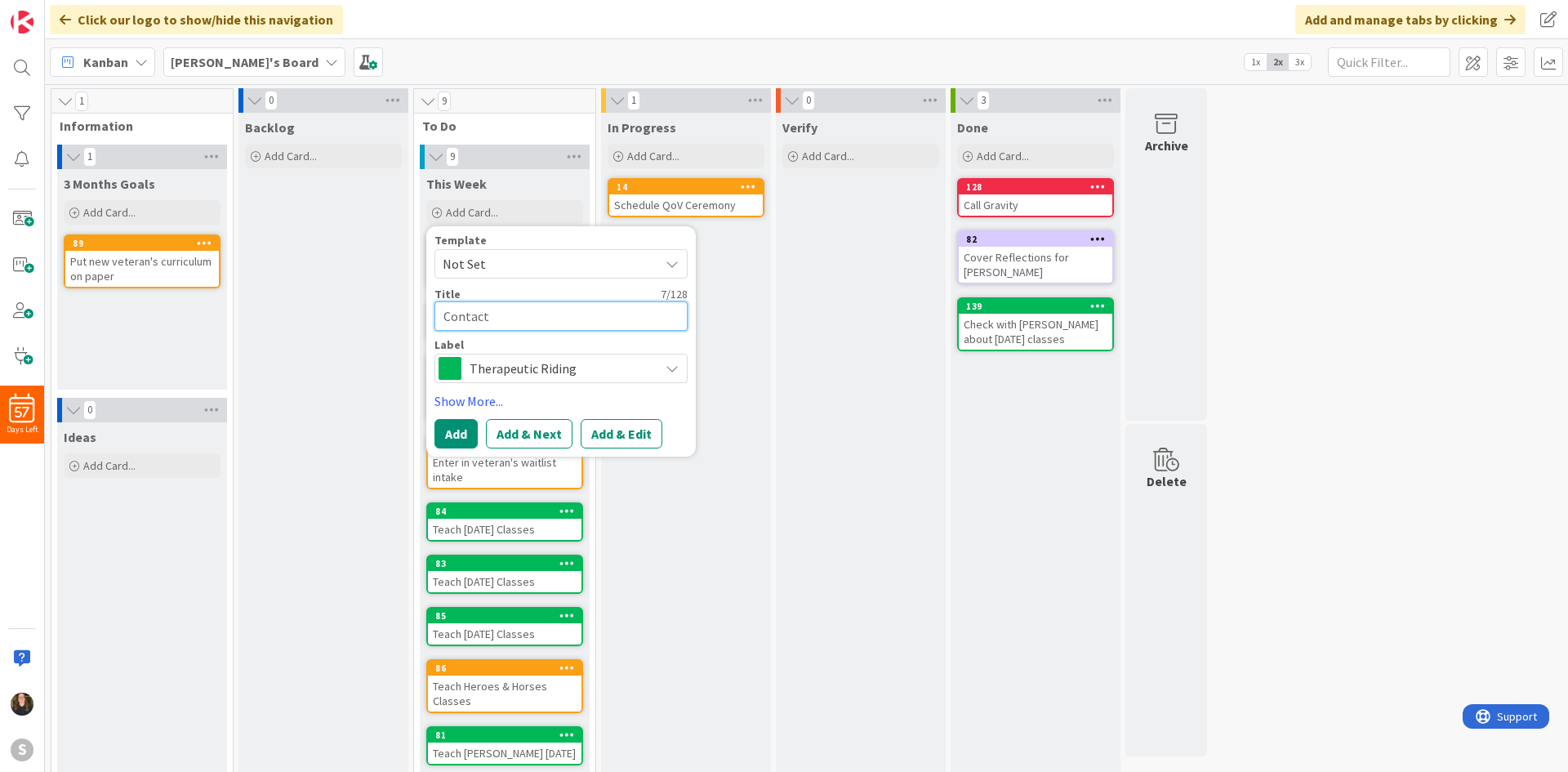
type textarea "Contact"
type textarea "x"
type textarea "Contact"
type textarea "x"
type textarea "Contac"
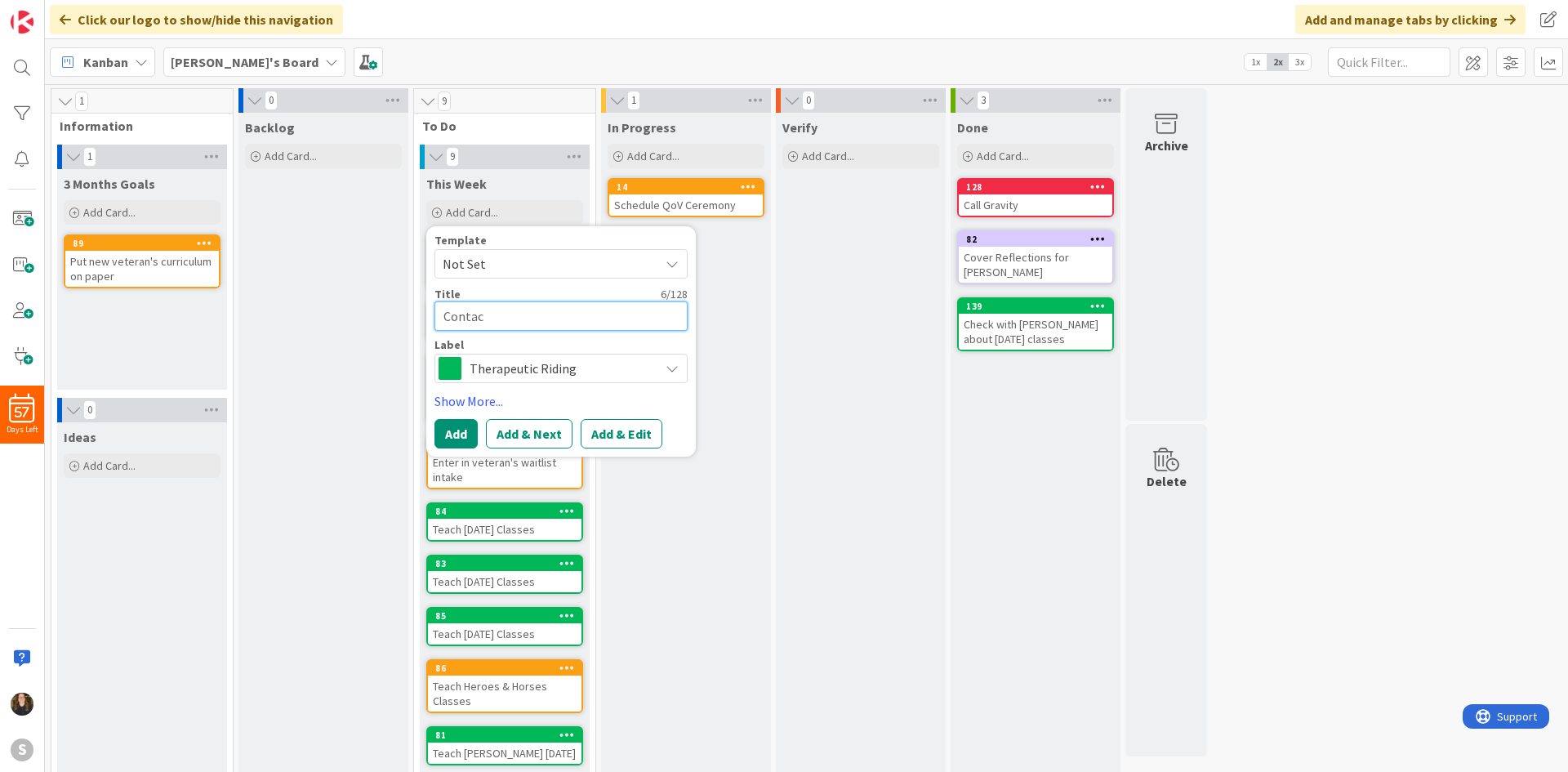
type textarea "x"
type textarea "Conta"
type textarea "x"
type textarea "Cont"
type textarea "x"
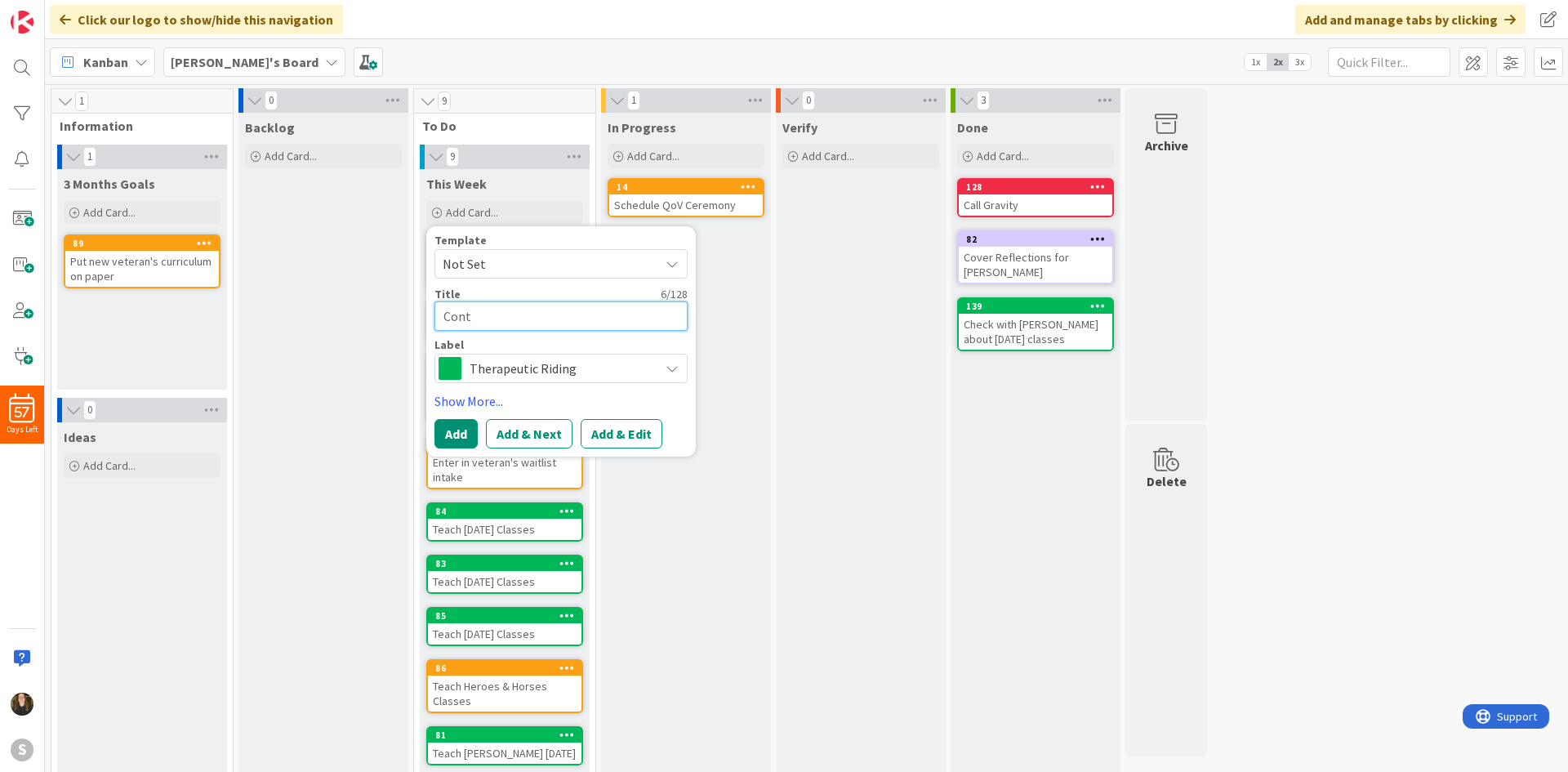
type textarea "Con"
type textarea "x"
type textarea "Co"
type textarea "x"
type textarea "C"
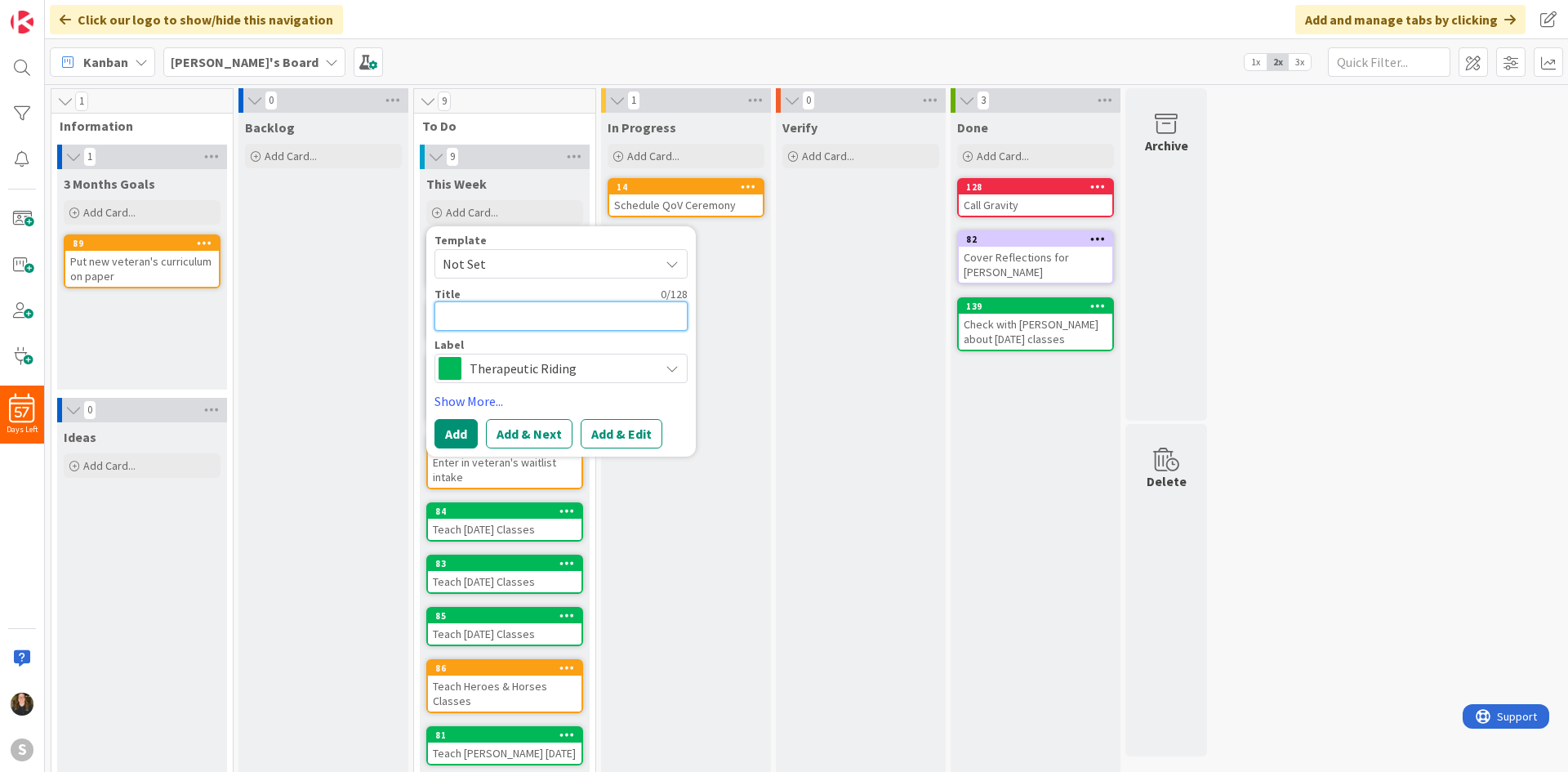
type textarea "x"
type textarea "G"
type textarea "x"
type textarea "Ge"
type textarea "x"
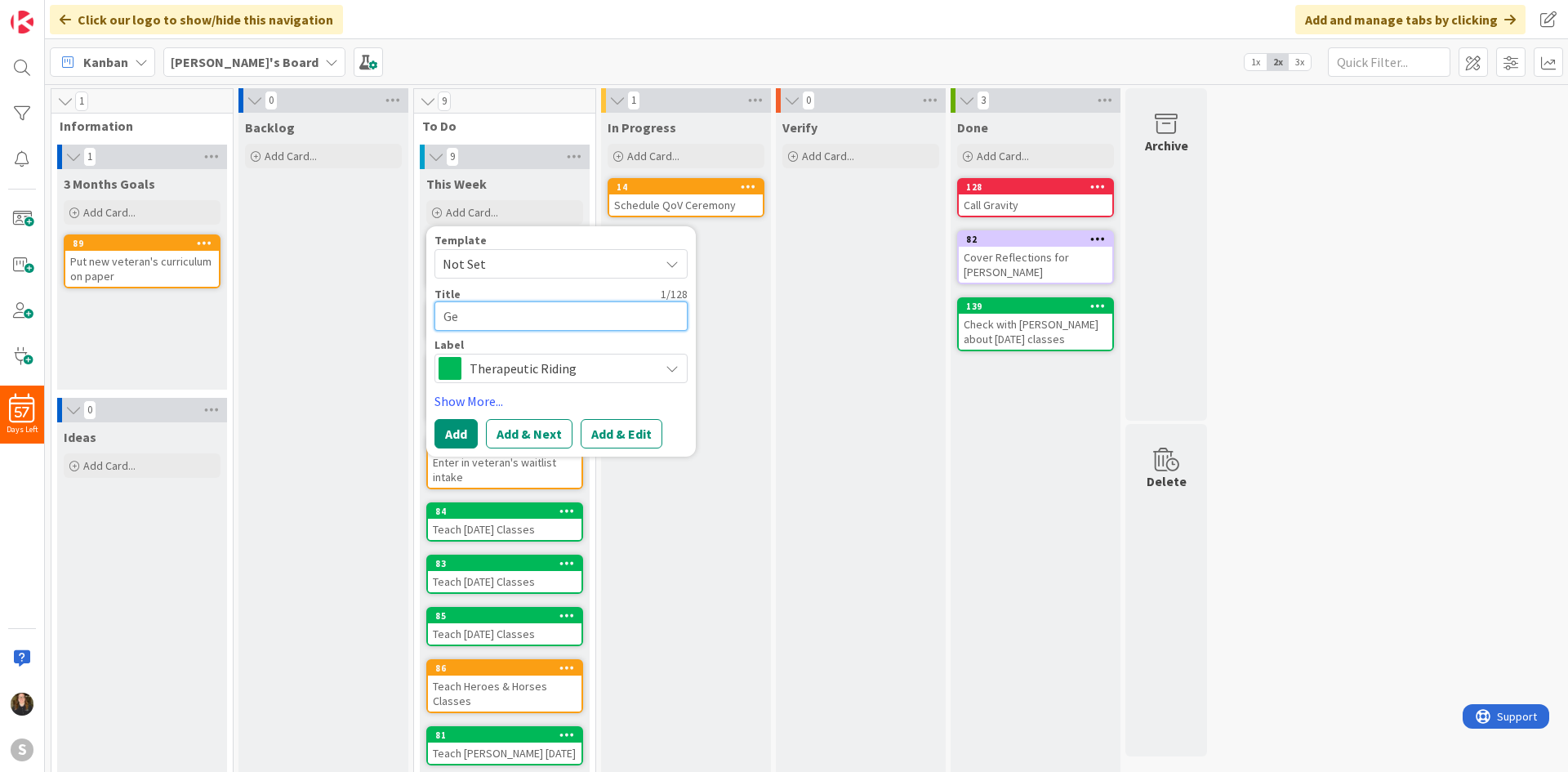
type textarea "Get"
type textarea "x"
type textarea "Ge"
type textarea "x"
type textarea "G"
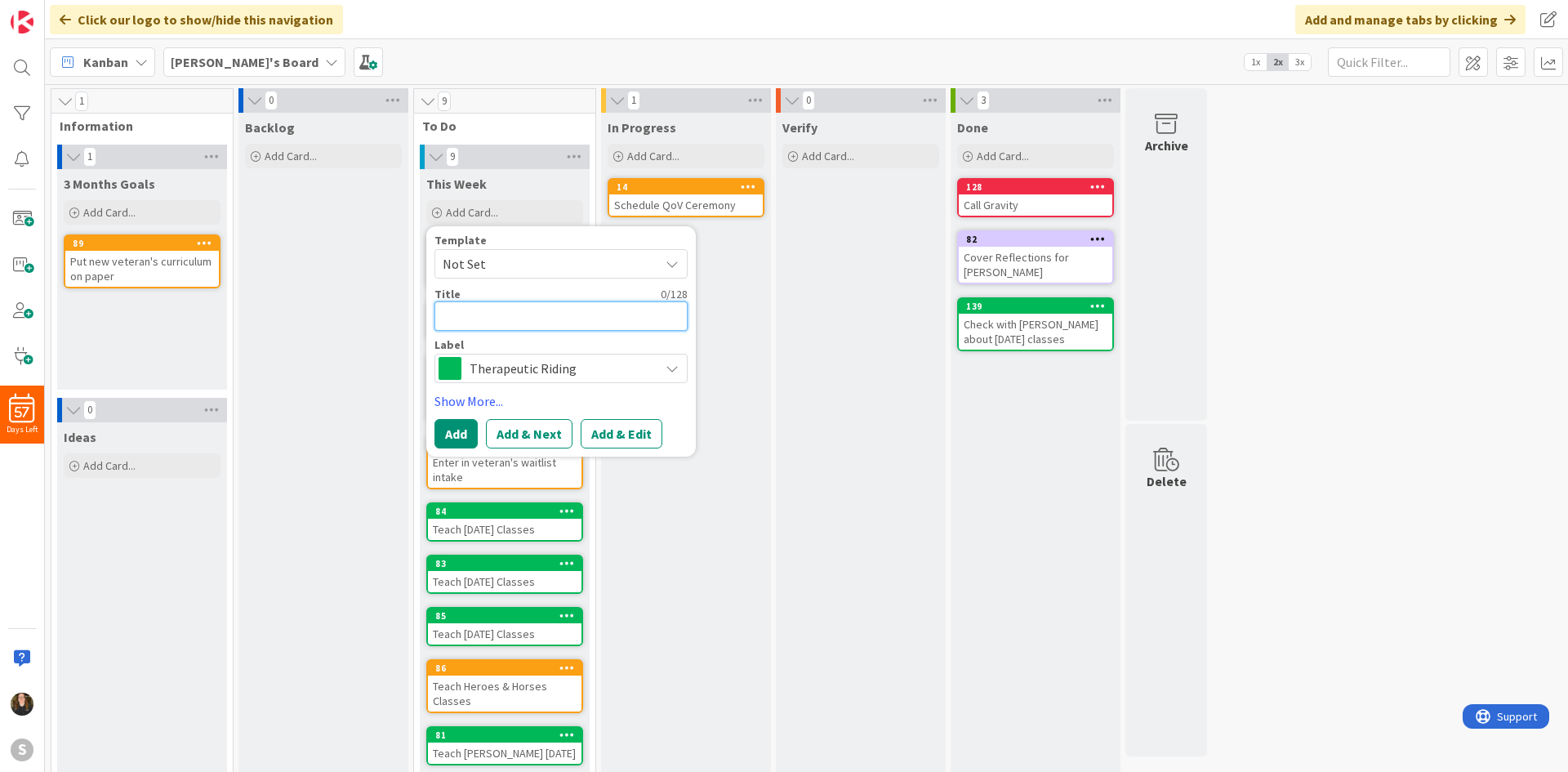
type textarea "x"
type textarea "L"
type textarea "x"
type textarea "Le"
type textarea "x"
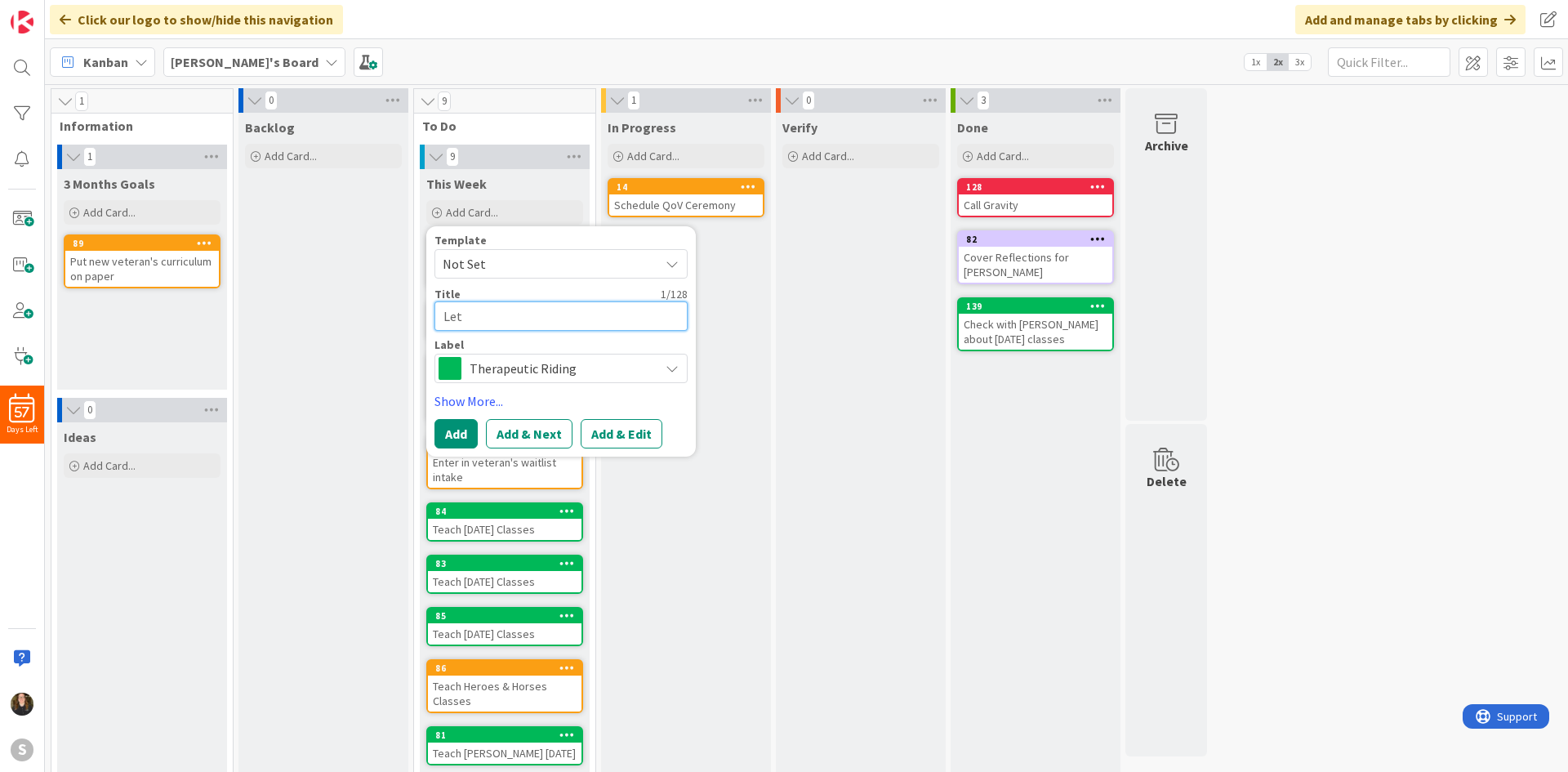
type textarea "Let"
type textarea "x"
type textarea "Let l"
type textarea "x"
type textarea "Let li"
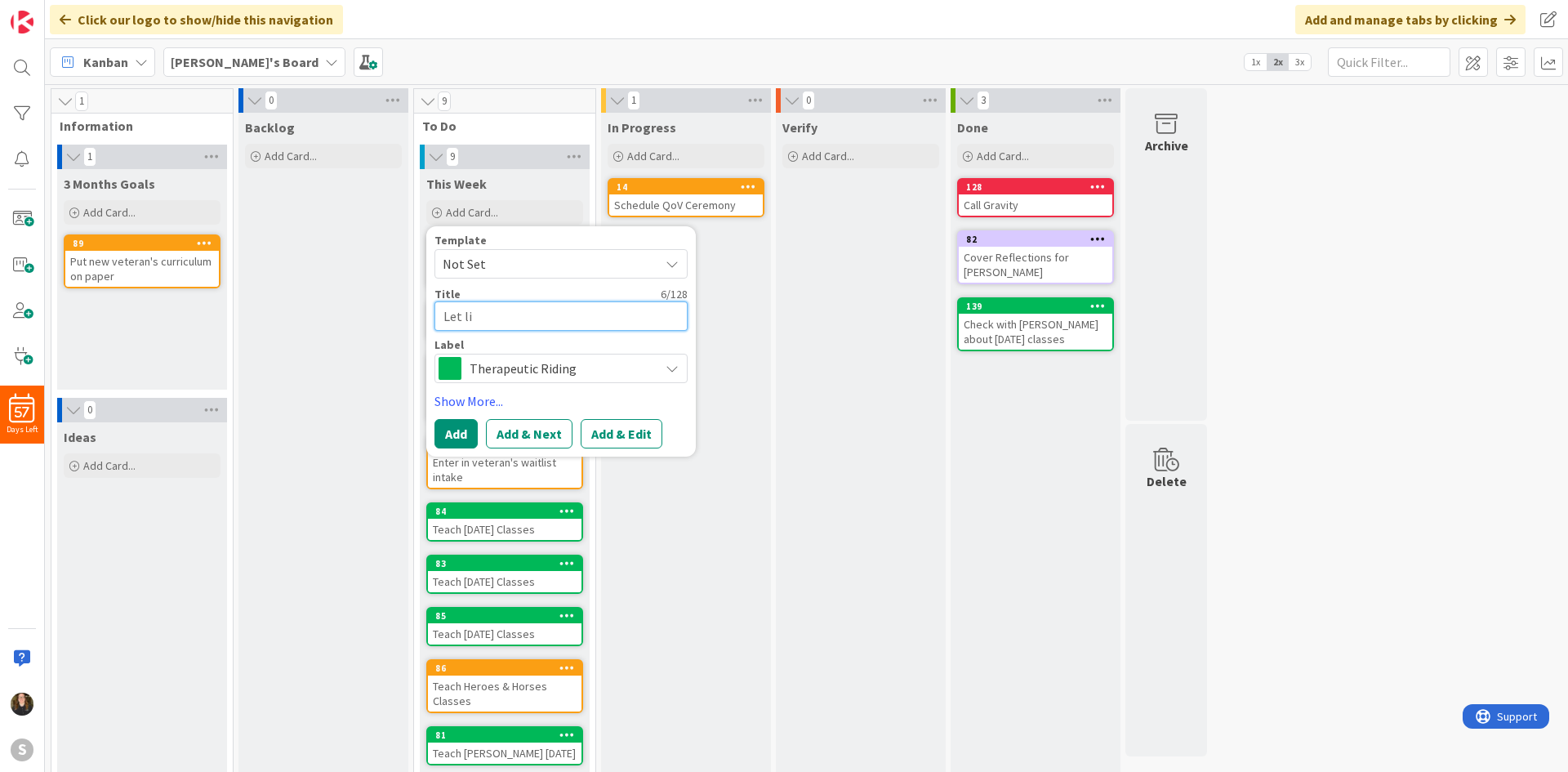
type textarea "x"
type textarea "Let l"
type textarea "x"
type textarea "Let"
type textarea "x"
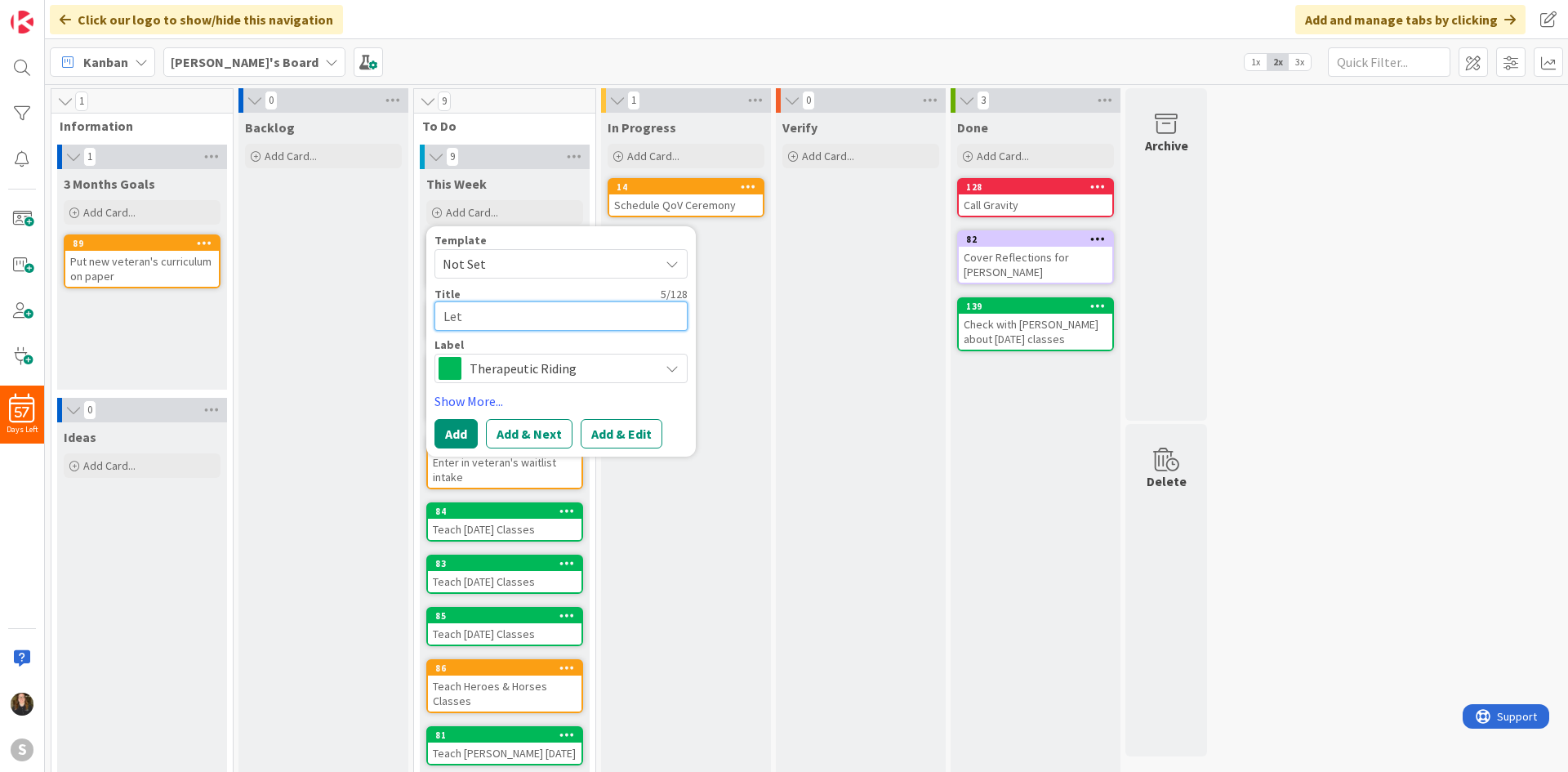
type textarea "Let L"
type textarea "x"
type textarea "Let Li"
type textarea "x"
type textarea "Let Lis"
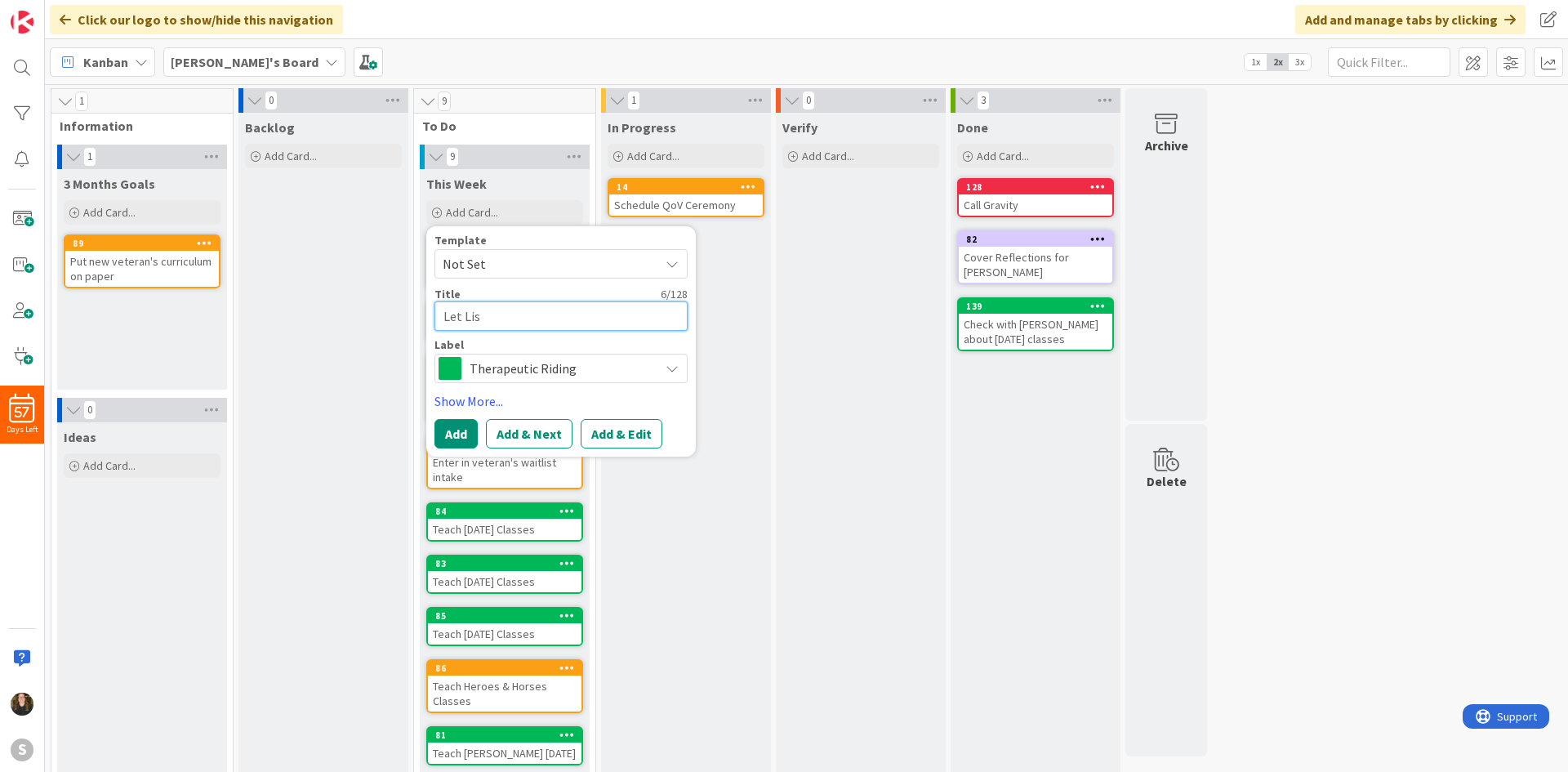
type textarea "x"
type textarea "Let [PERSON_NAME]"
type textarea "x"
type textarea "Let [PERSON_NAME]"
type textarea "x"
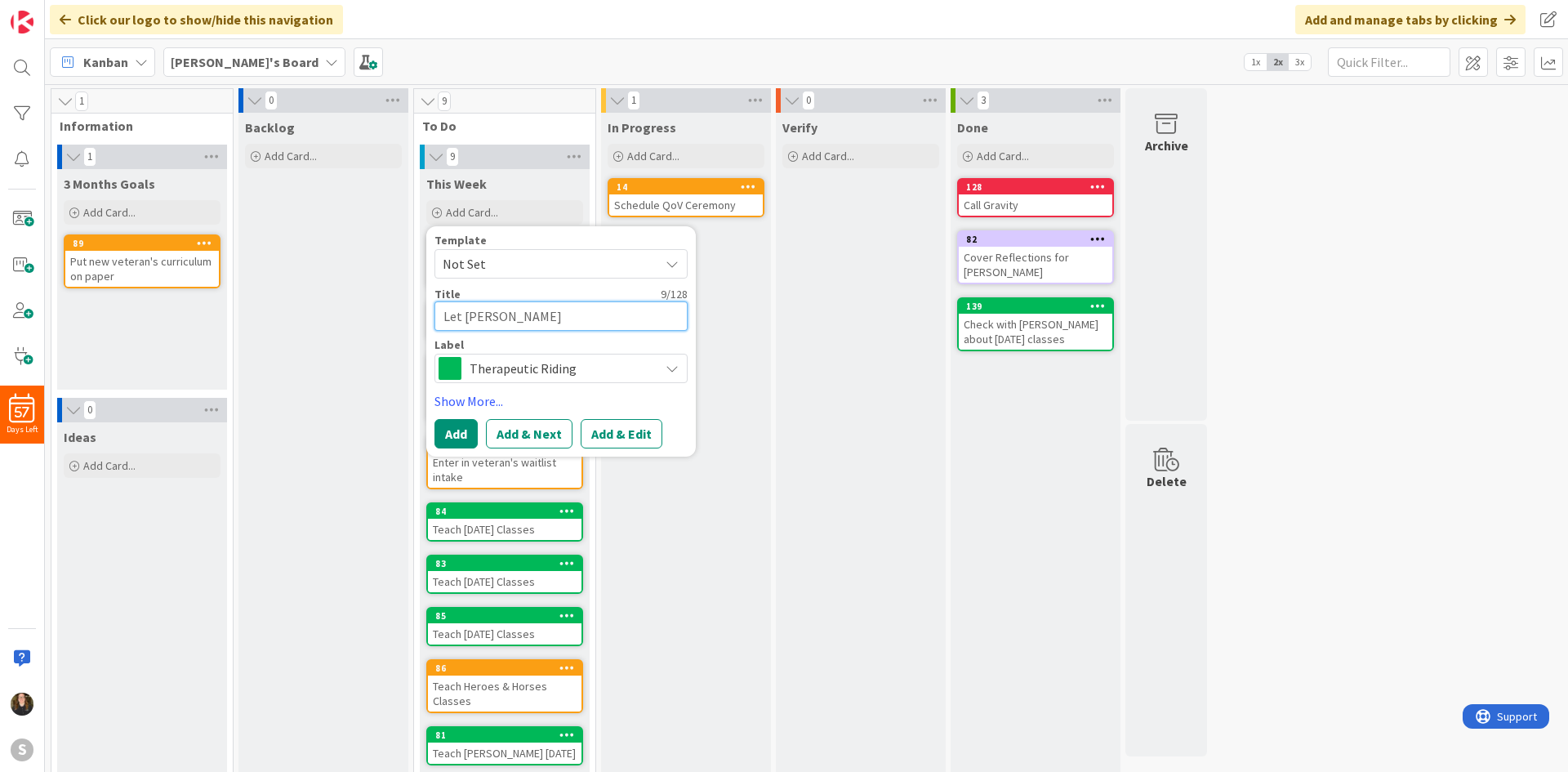
type textarea "Let [PERSON_NAME]"
type textarea "x"
type textarea "Let [PERSON_NAME]"
type textarea "x"
type textarea "Let [PERSON_NAME]"
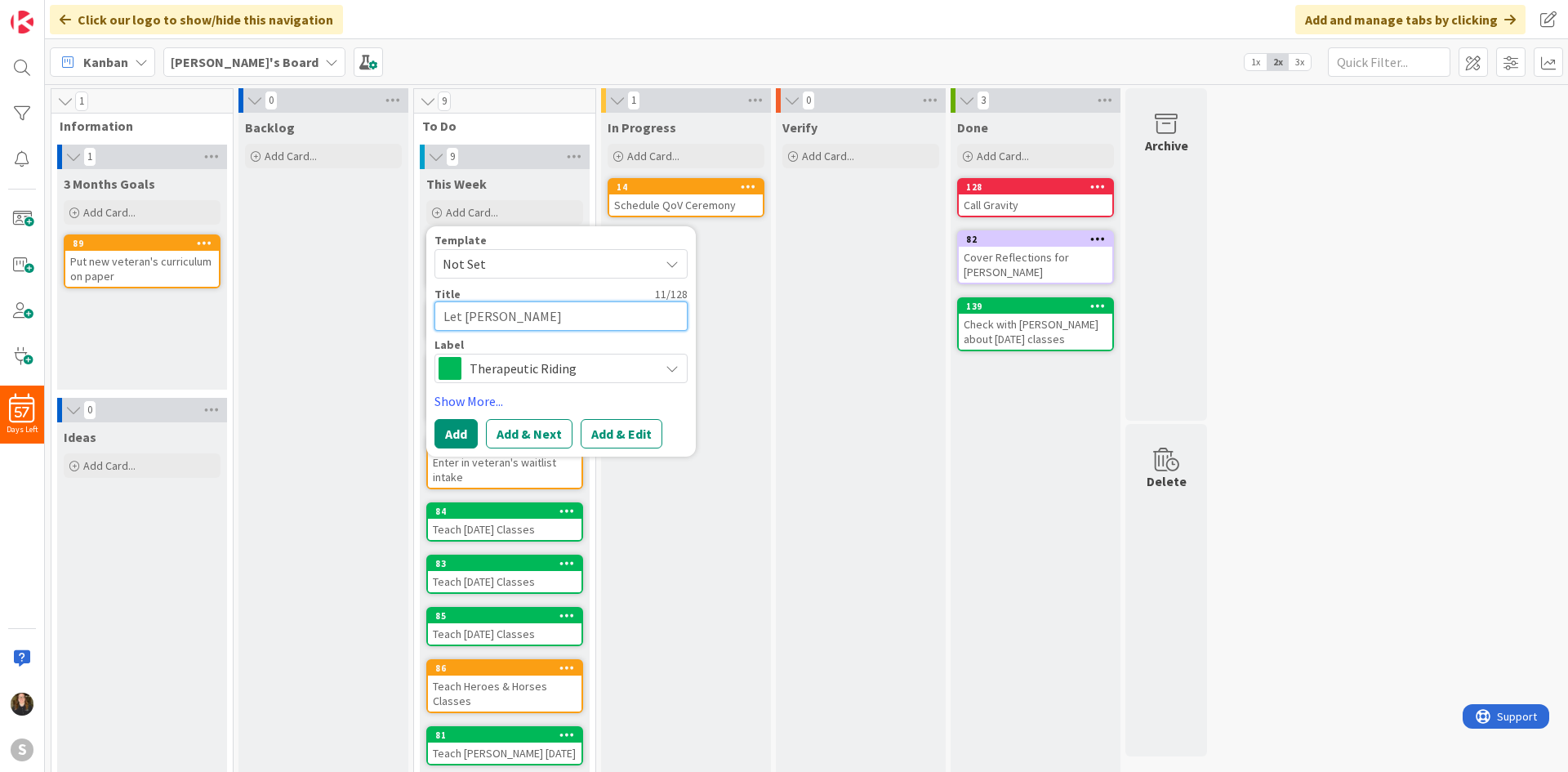
type textarea "x"
type textarea "Let [PERSON_NAME] know"
type textarea "x"
type textarea "Let [PERSON_NAME] know a"
type textarea "x"
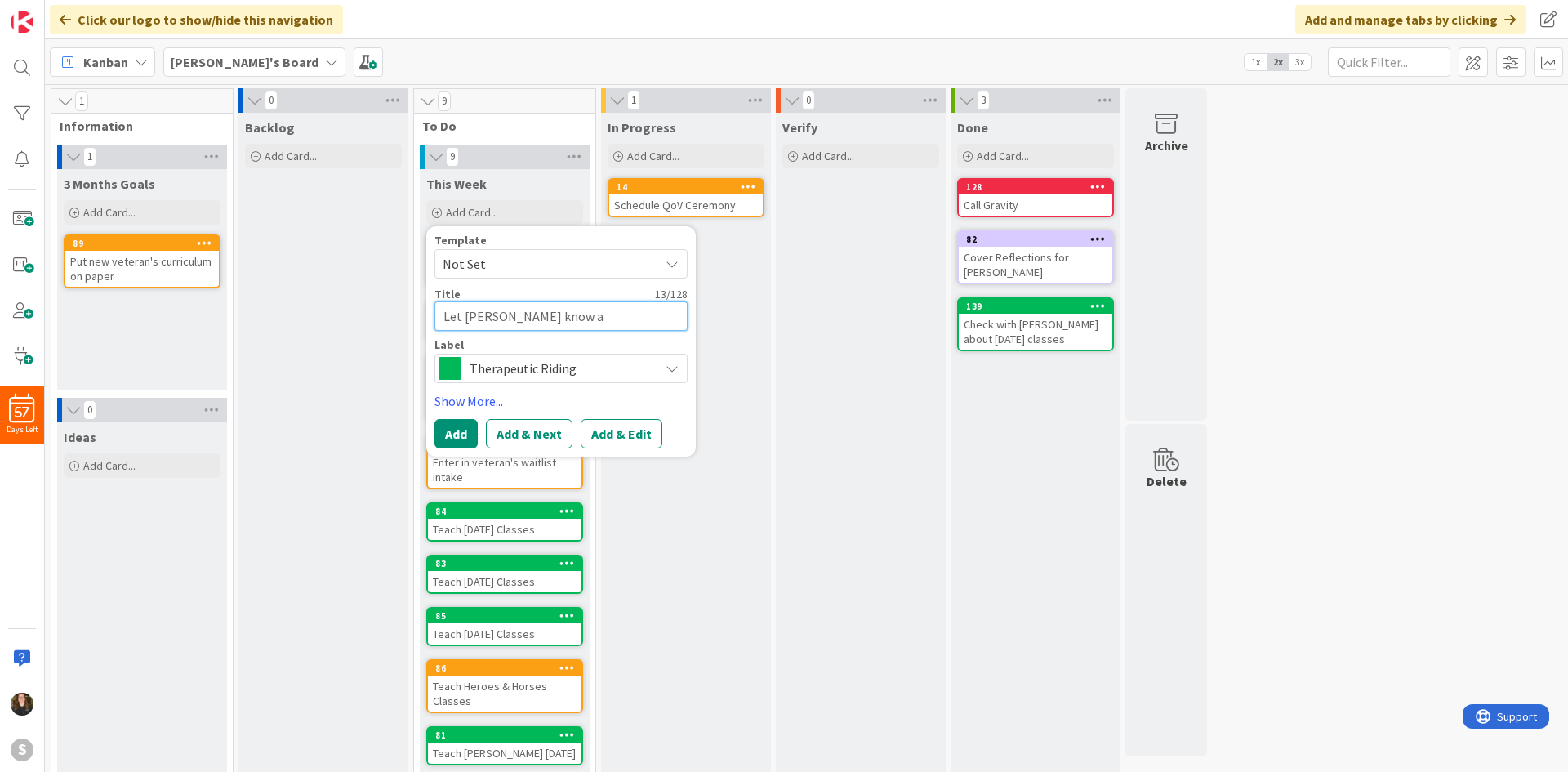
type textarea "Let [PERSON_NAME] know ab"
type textarea "x"
type textarea "Let [PERSON_NAME] know abo"
type textarea "x"
type textarea "Let [PERSON_NAME] know abou"
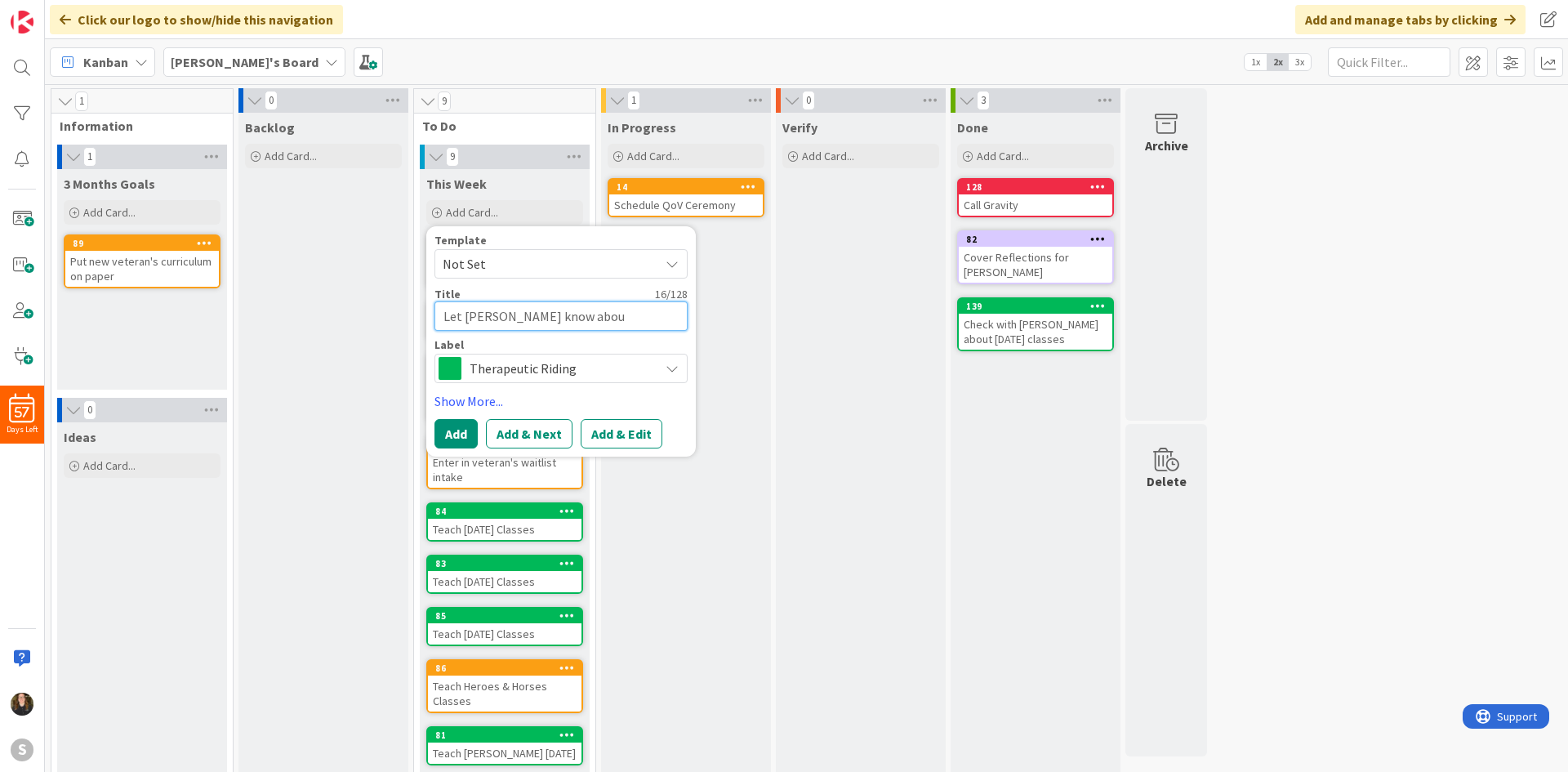
type textarea "x"
type textarea "Let [PERSON_NAME] know about"
type textarea "x"
type textarea "Let [PERSON_NAME] know about"
type textarea "x"
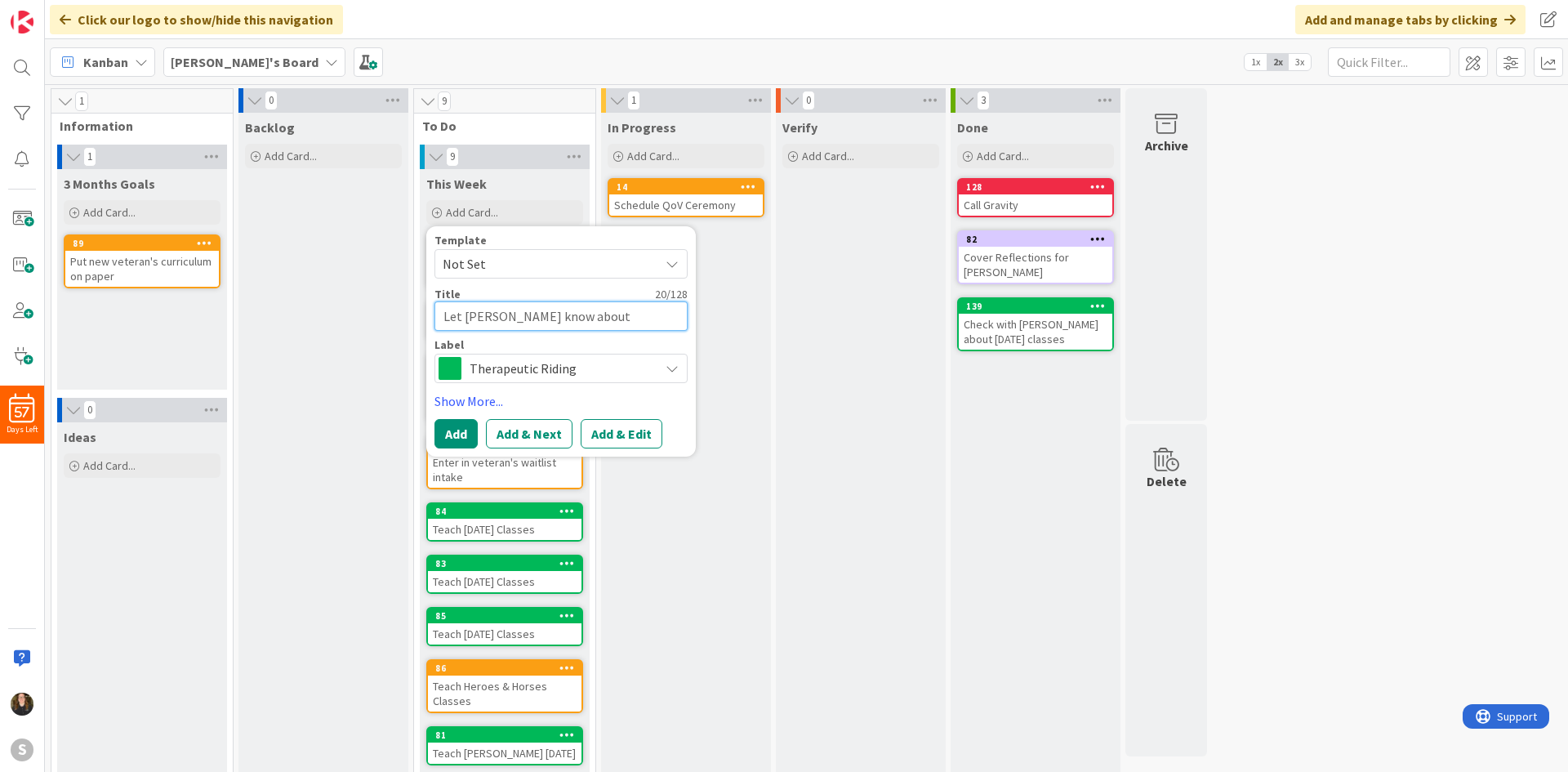
type textarea "Let [PERSON_NAME] know about w"
type textarea "x"
type textarea "Let [PERSON_NAME] know about wh"
type textarea "x"
type textarea "Let [PERSON_NAME] know about wha"
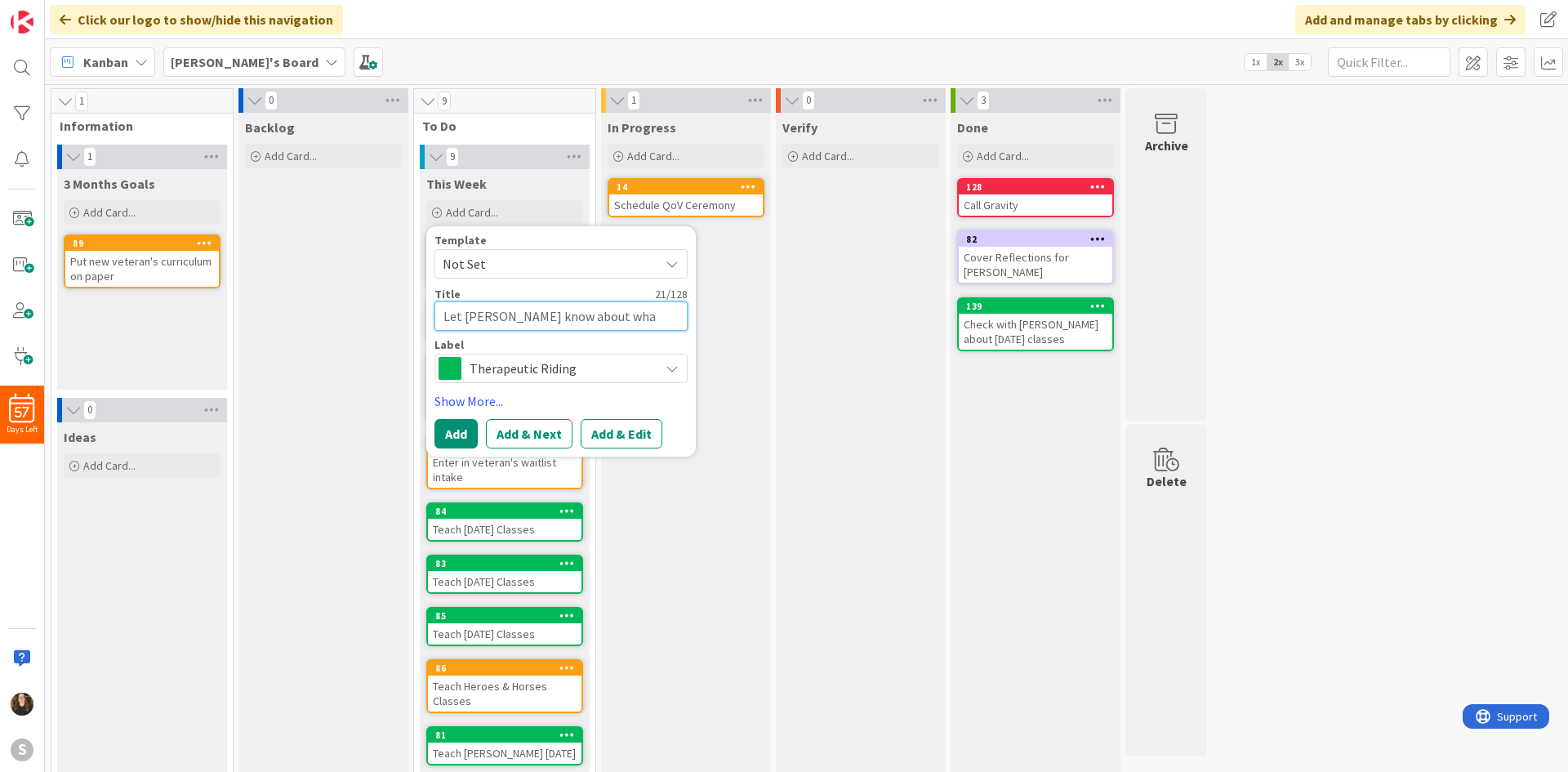
type textarea "x"
type textarea "Let [PERSON_NAME] know about what"
type textarea "x"
type textarea "Let [PERSON_NAME] know about what"
type textarea "x"
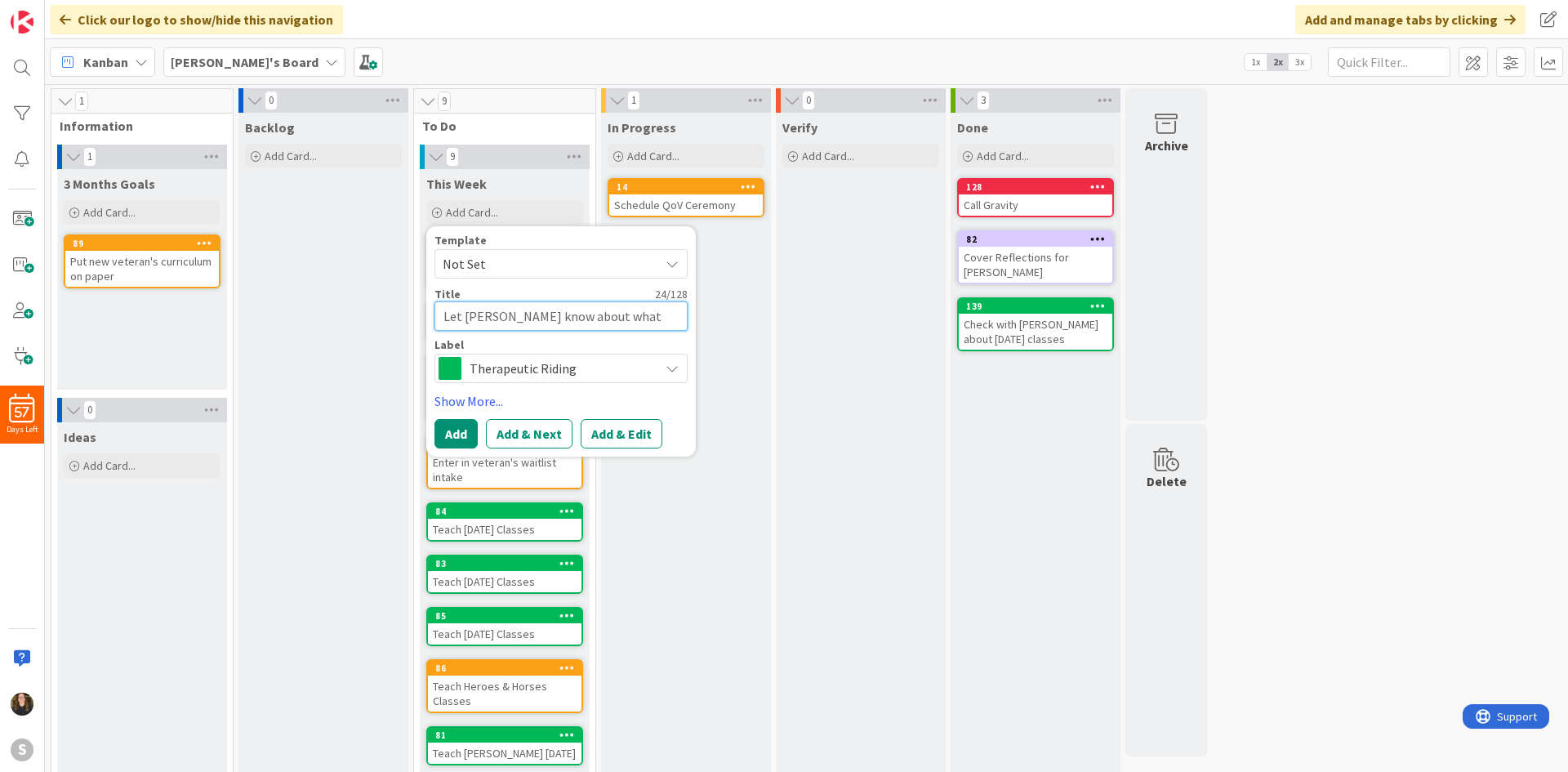
type textarea "Let [PERSON_NAME] know about what r"
type textarea "x"
type textarea "Let [PERSON_NAME] know about what ri"
type textarea "x"
type textarea "Let [PERSON_NAME] know about what rid"
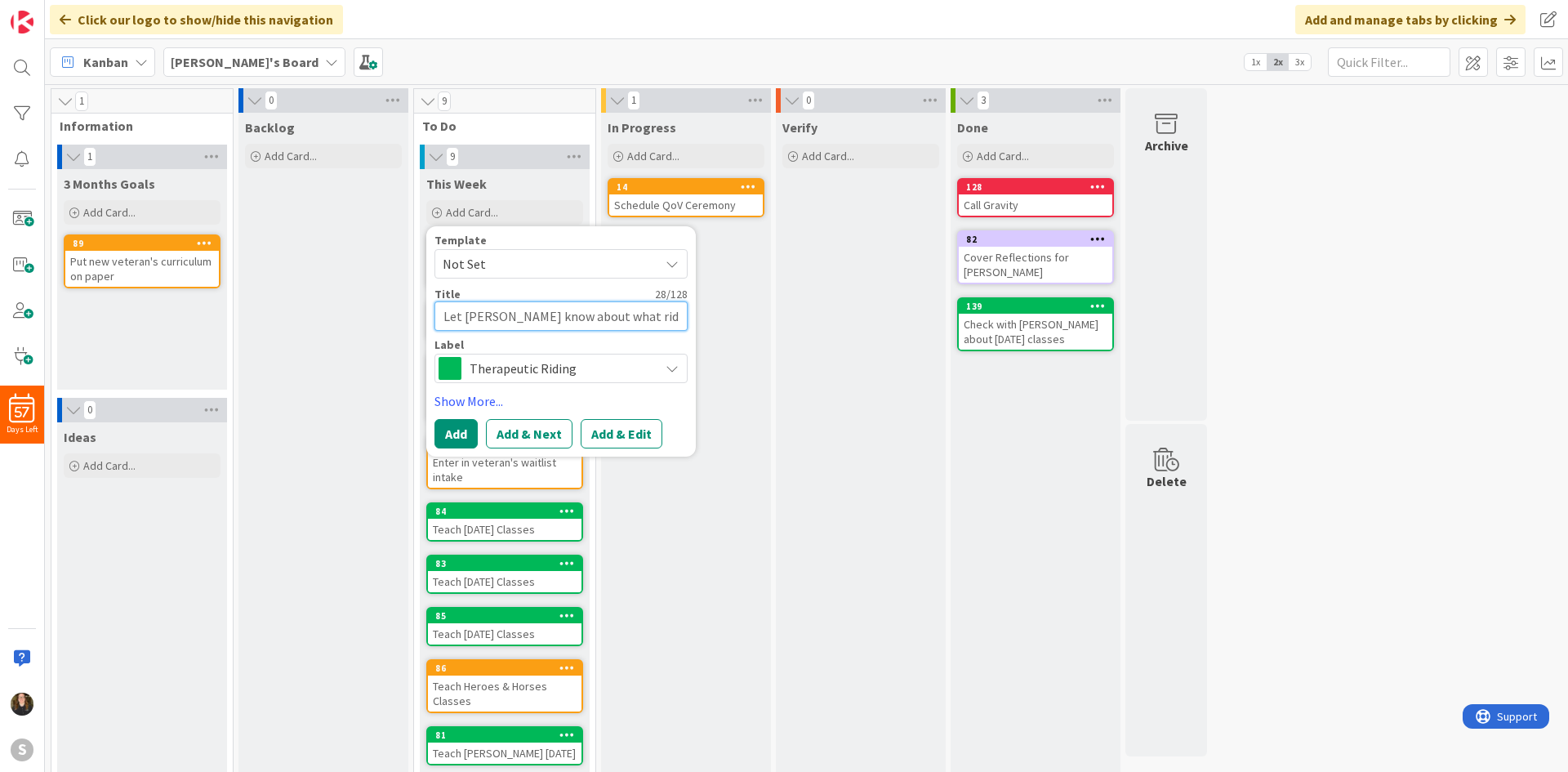
type textarea "x"
type textarea "Let [PERSON_NAME] know about what ride"
type textarea "x"
type textarea "Let [PERSON_NAME] know about what rider"
type textarea "x"
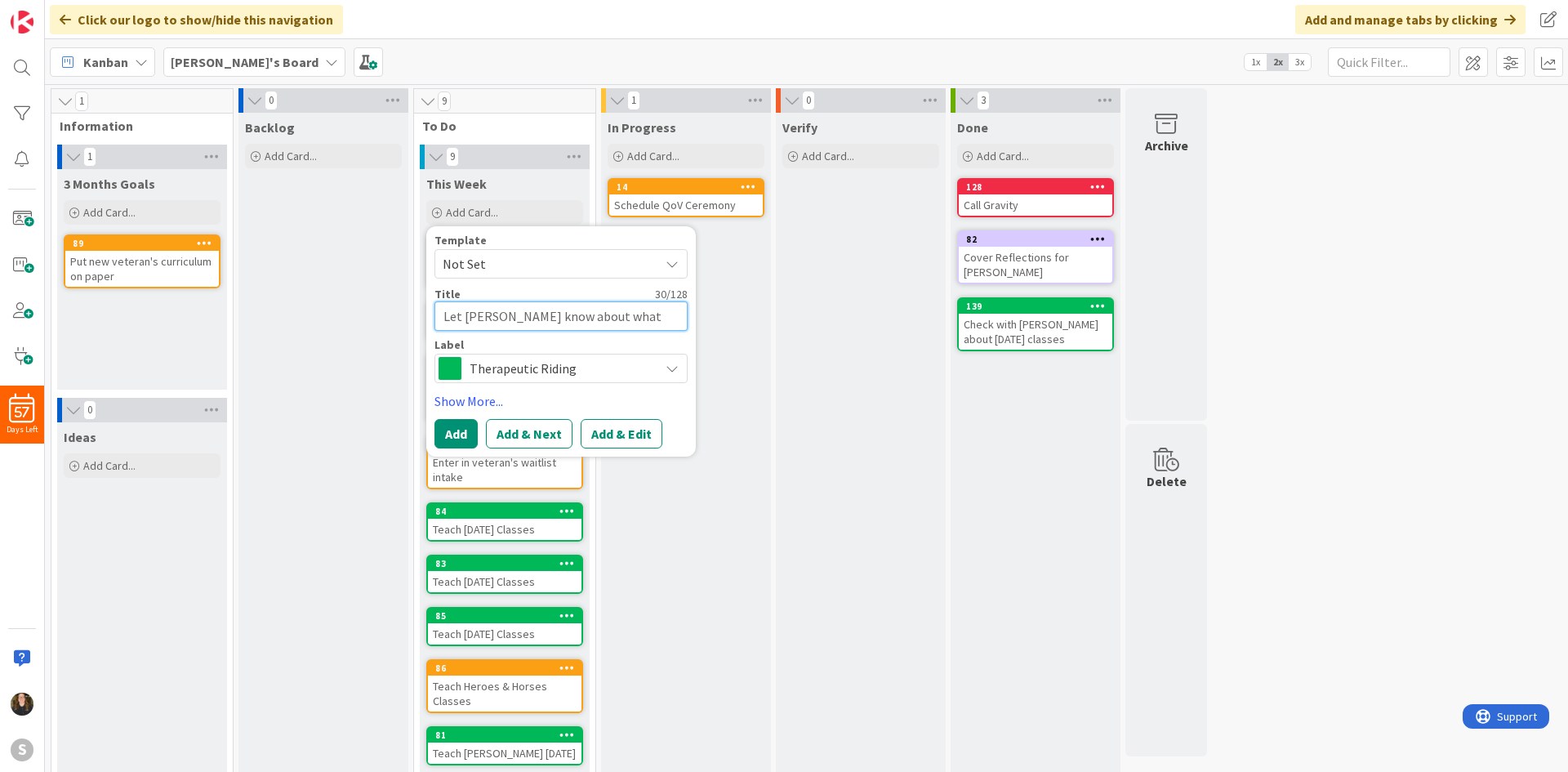
type textarea "Let [PERSON_NAME] know about what riders"
type textarea "x"
type textarea "Let [PERSON_NAME] know about what riders"
type textarea "x"
type textarea "Let [PERSON_NAME] know about what riders w"
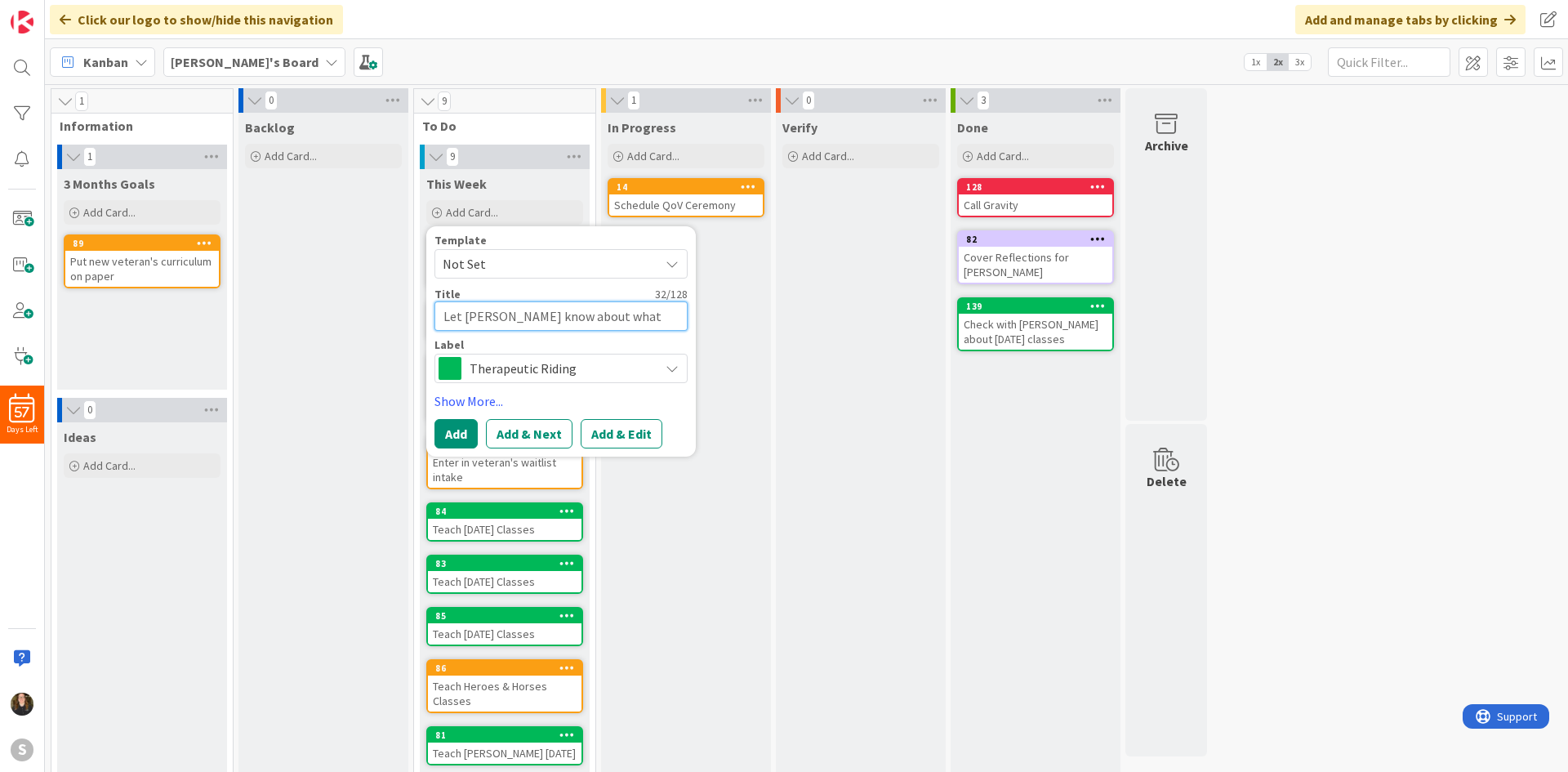
type textarea "x"
type textarea "Let [PERSON_NAME] know about what riders wi"
type textarea "x"
type textarea "Let [PERSON_NAME] know about what riders [PERSON_NAME]"
type textarea "x"
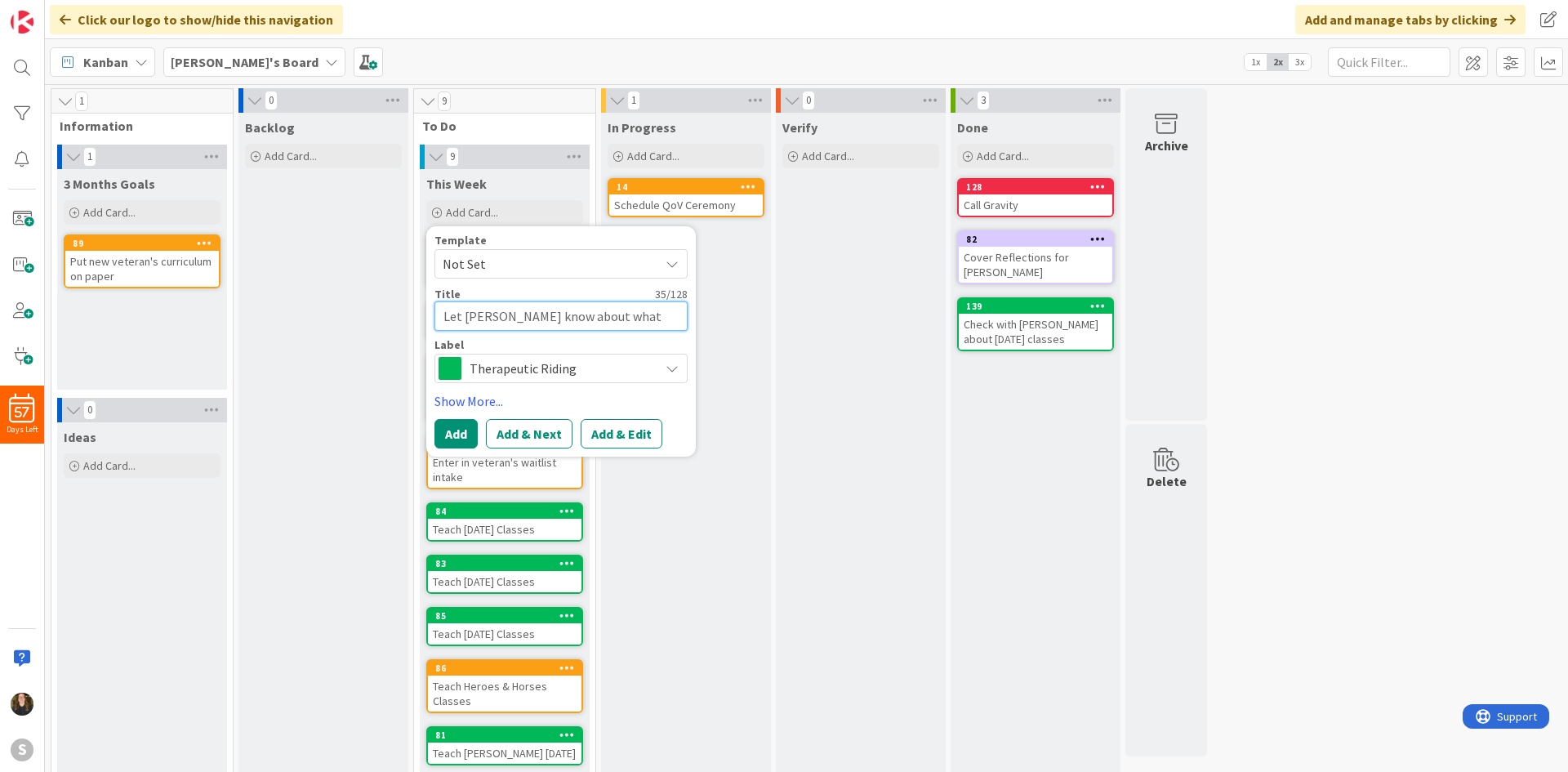
type textarea "Let [PERSON_NAME] know about what riders will"
type textarea "x"
type textarea "Let [PERSON_NAME] know about what riders will"
type textarea "x"
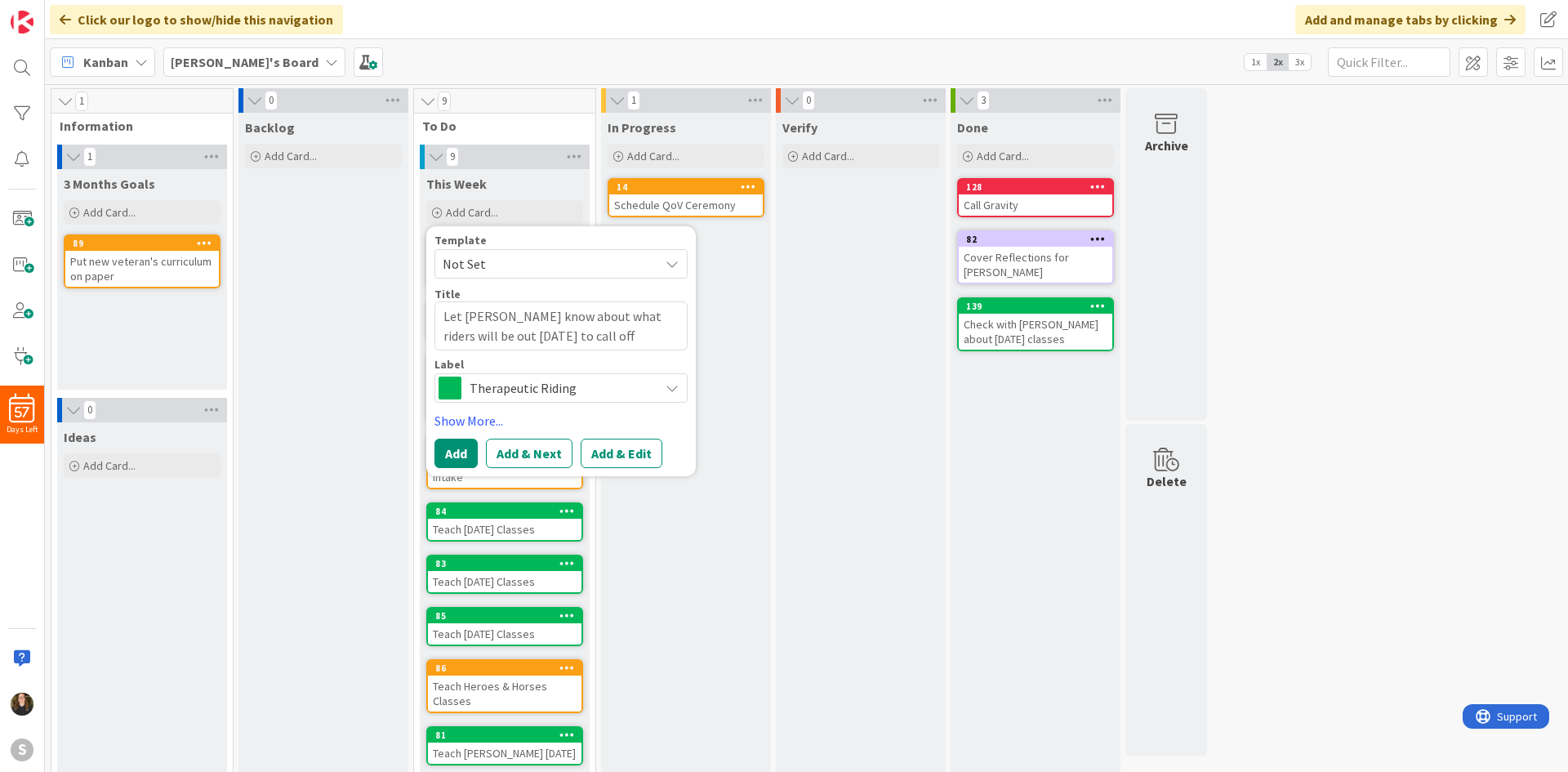
click at [857, 418] on div "Verify Add Card..." at bounding box center [861, 577] width 170 height 929
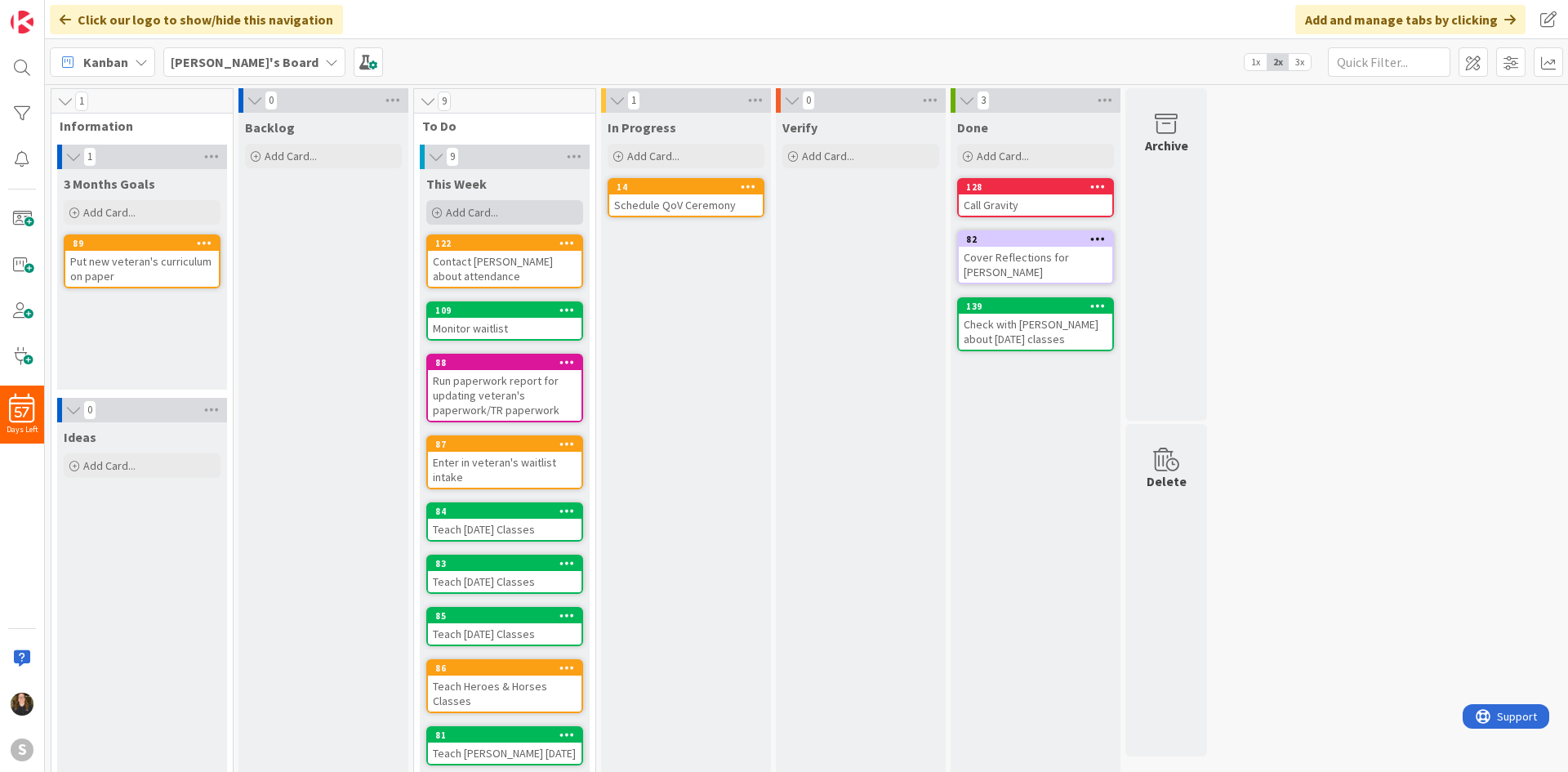
click at [532, 220] on div "Add Card..." at bounding box center [504, 212] width 157 height 25
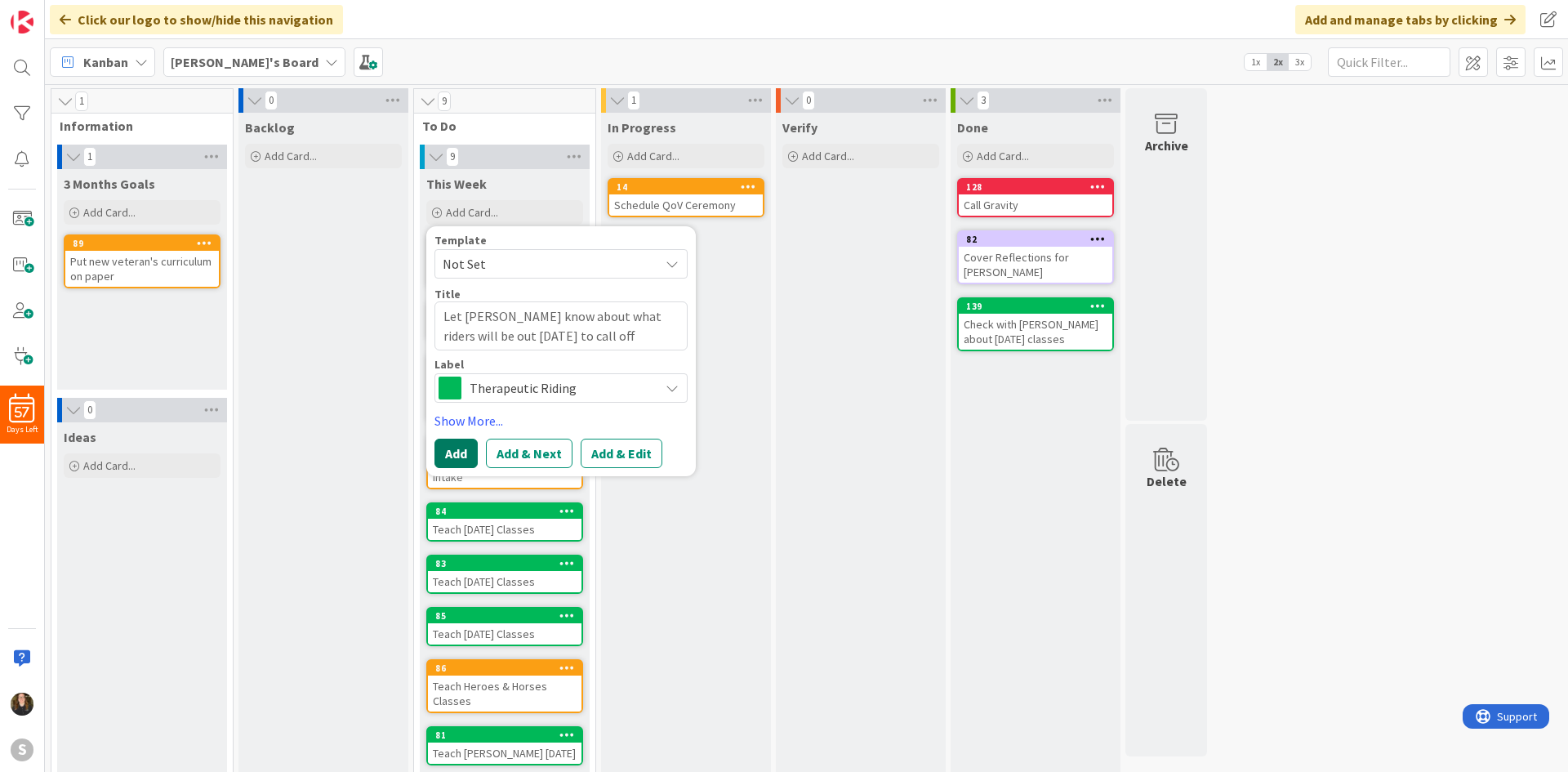
click at [466, 458] on button "Add" at bounding box center [455, 454] width 43 height 30
